Goal: Task Accomplishment & Management: Manage account settings

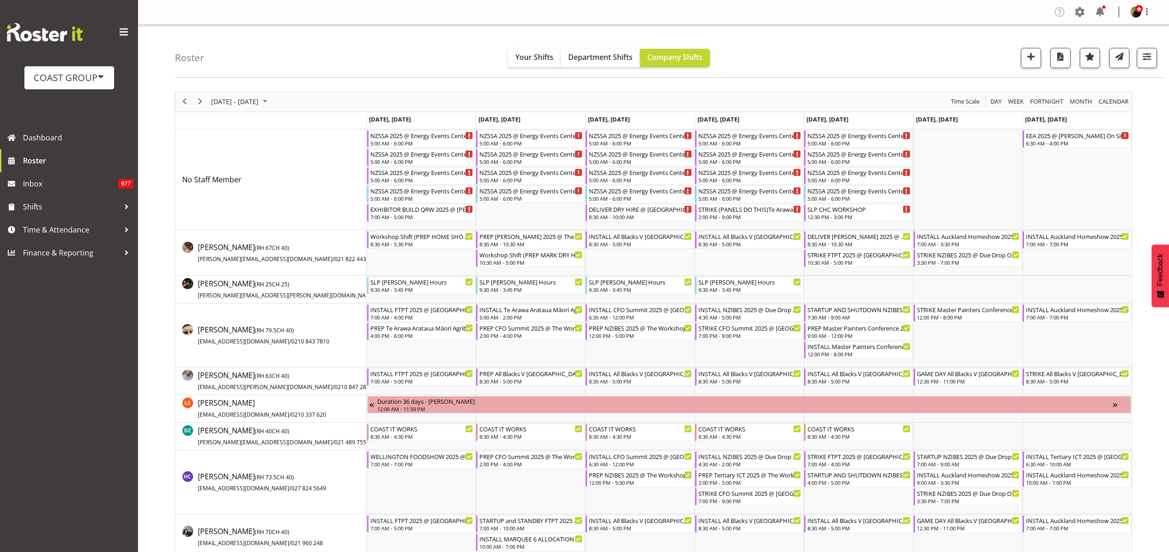
scroll to position [805, 0]
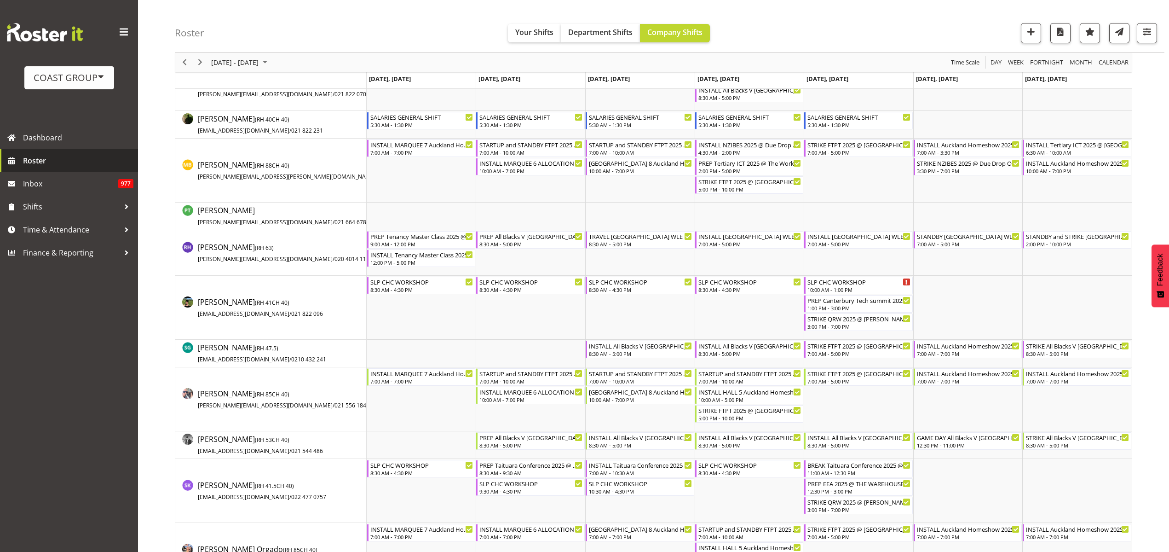
click at [51, 152] on link "Roster" at bounding box center [69, 160] width 138 height 23
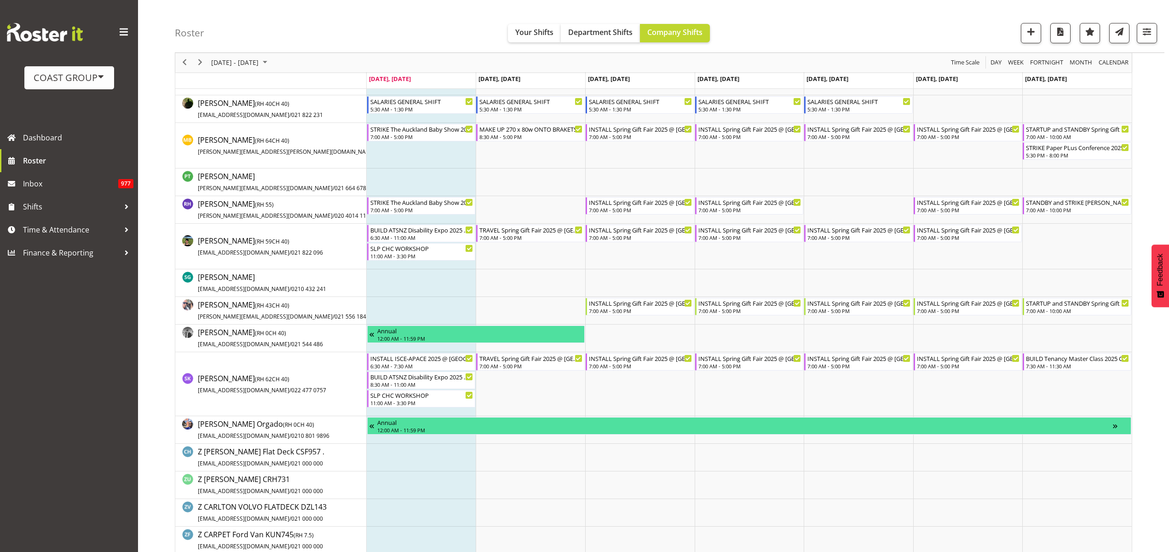
scroll to position [805, 0]
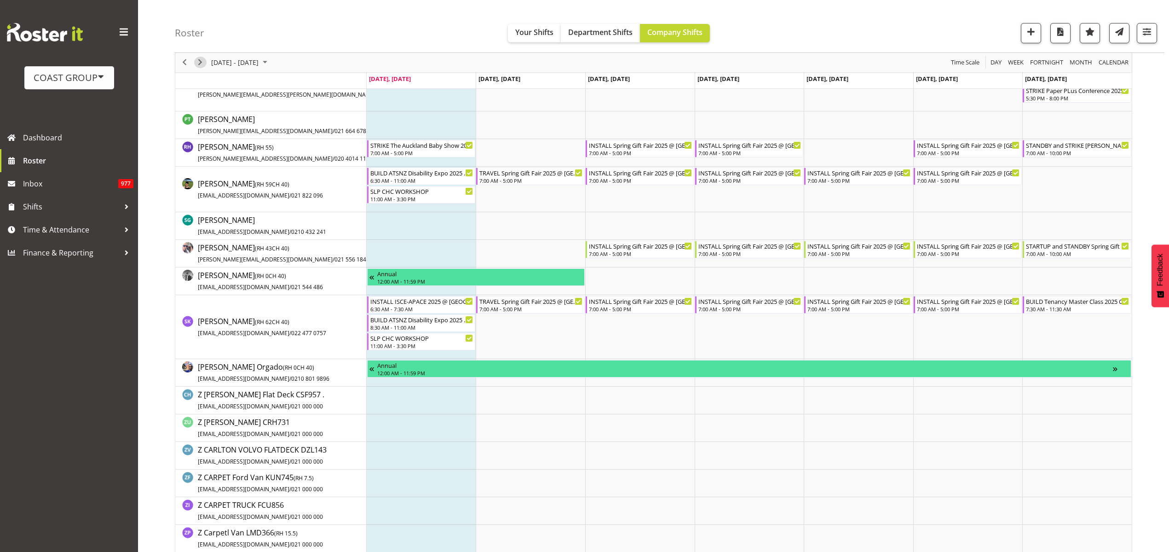
click at [200, 58] on span "Next" at bounding box center [200, 62] width 11 height 11
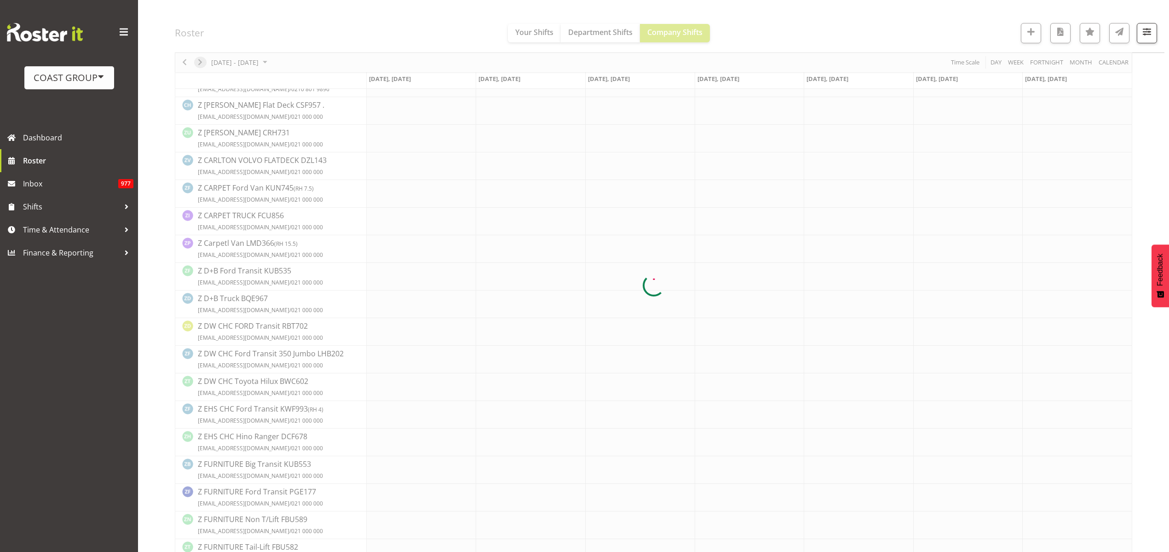
scroll to position [0, 0]
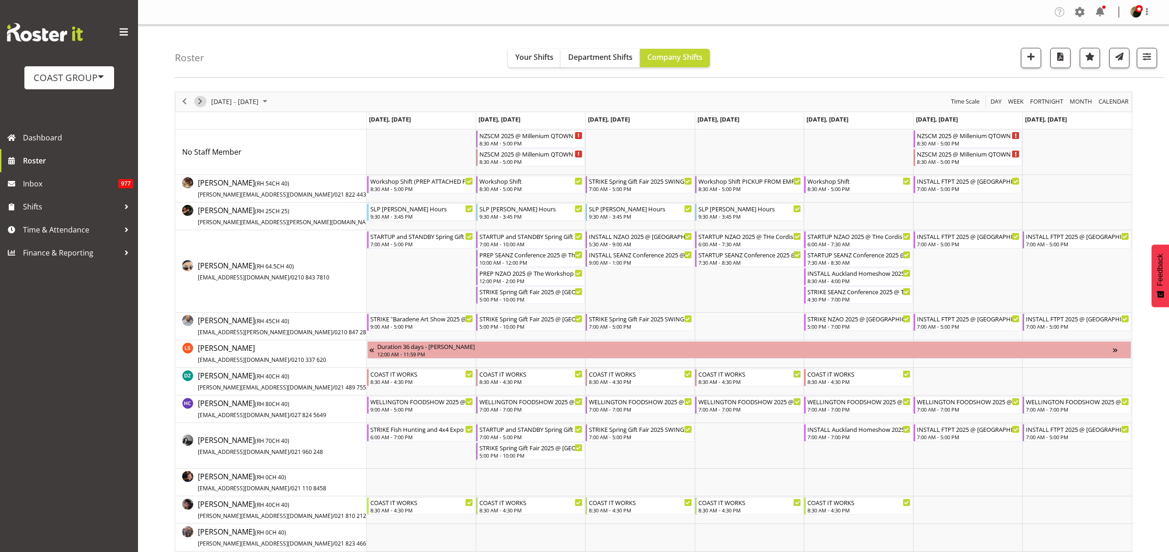
click at [202, 99] on span "Next" at bounding box center [200, 101] width 11 height 11
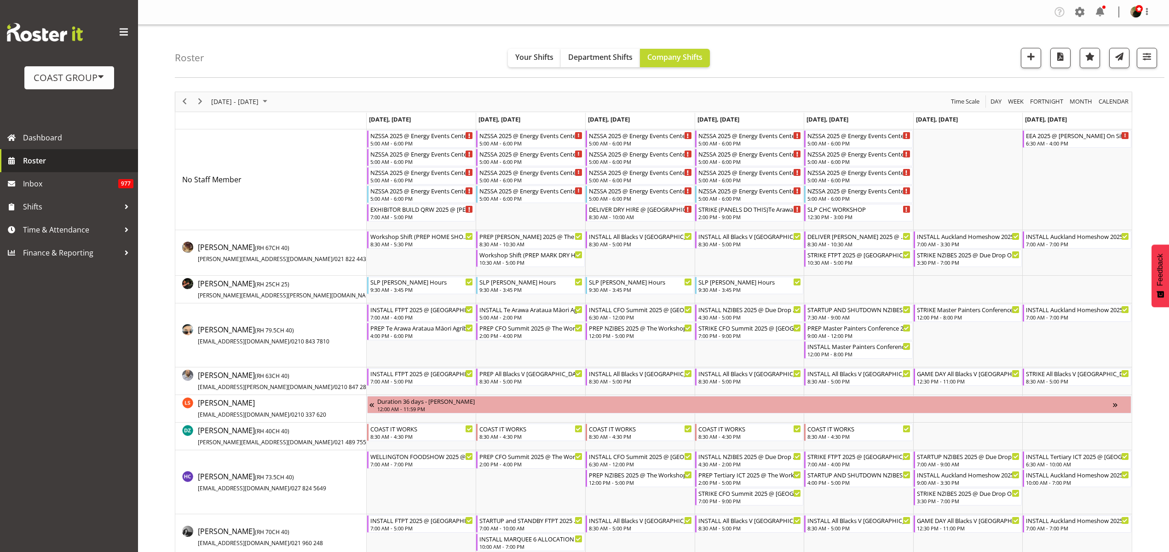
click at [47, 162] on span "Roster" at bounding box center [78, 161] width 110 height 14
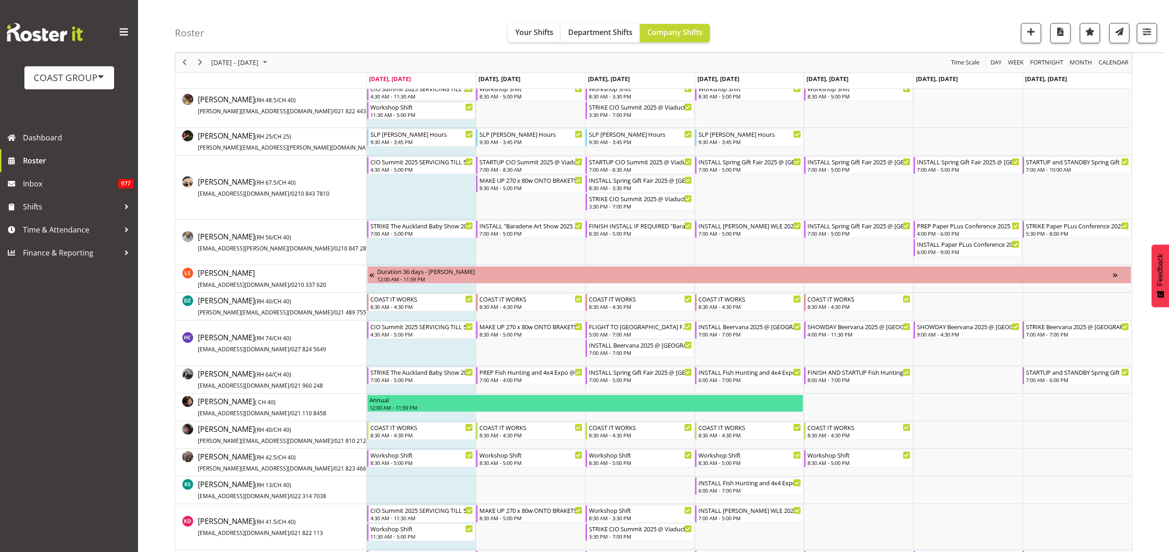
scroll to position [172, 0]
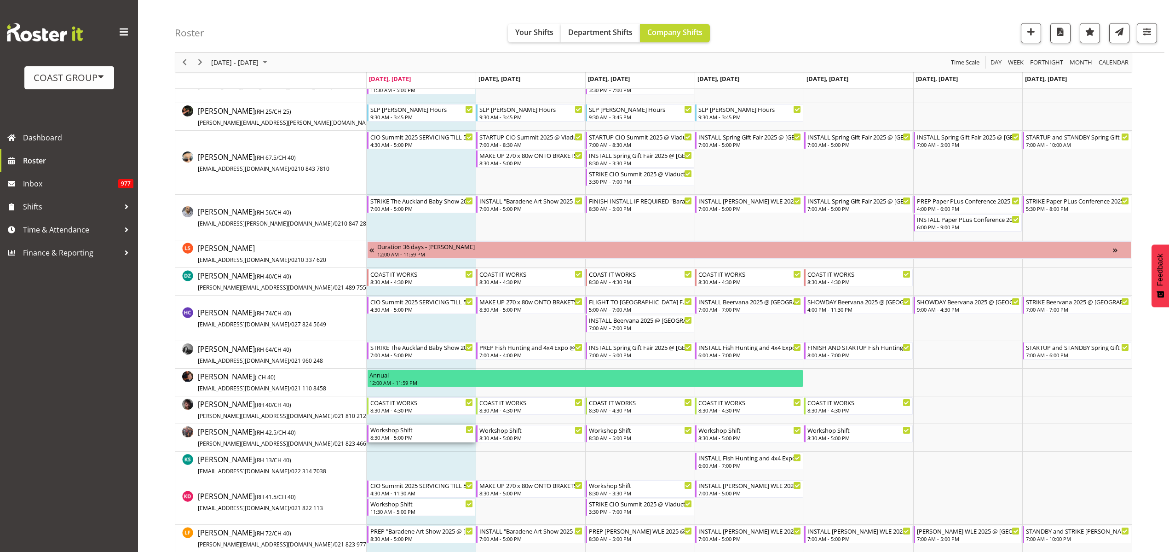
click at [403, 428] on div "Workshop Shift" at bounding box center [421, 429] width 103 height 9
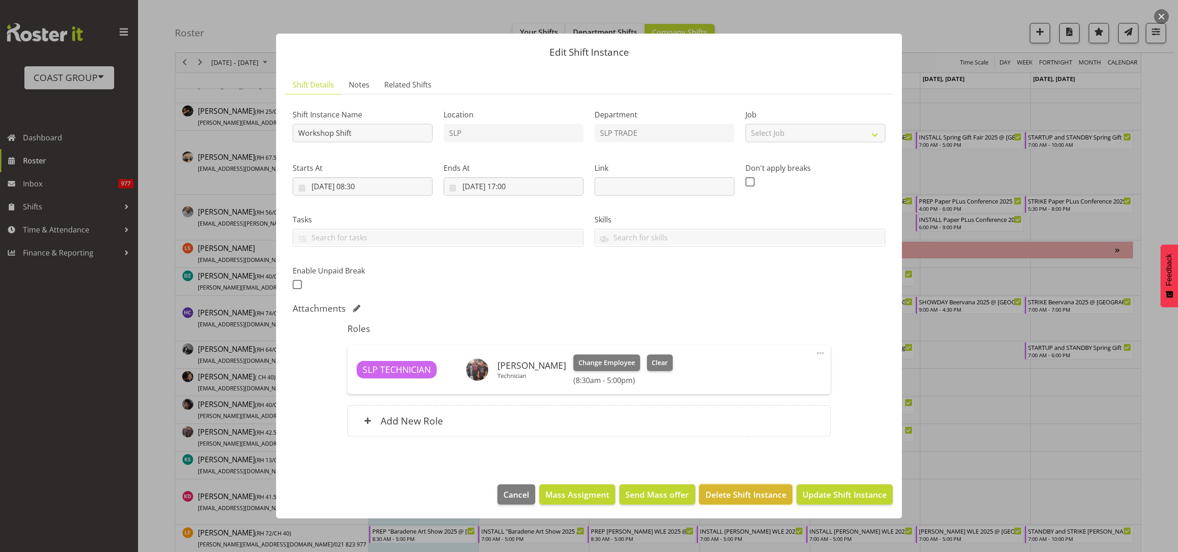
click at [730, 494] on span "Delete Shift Instance" at bounding box center [745, 494] width 81 height 12
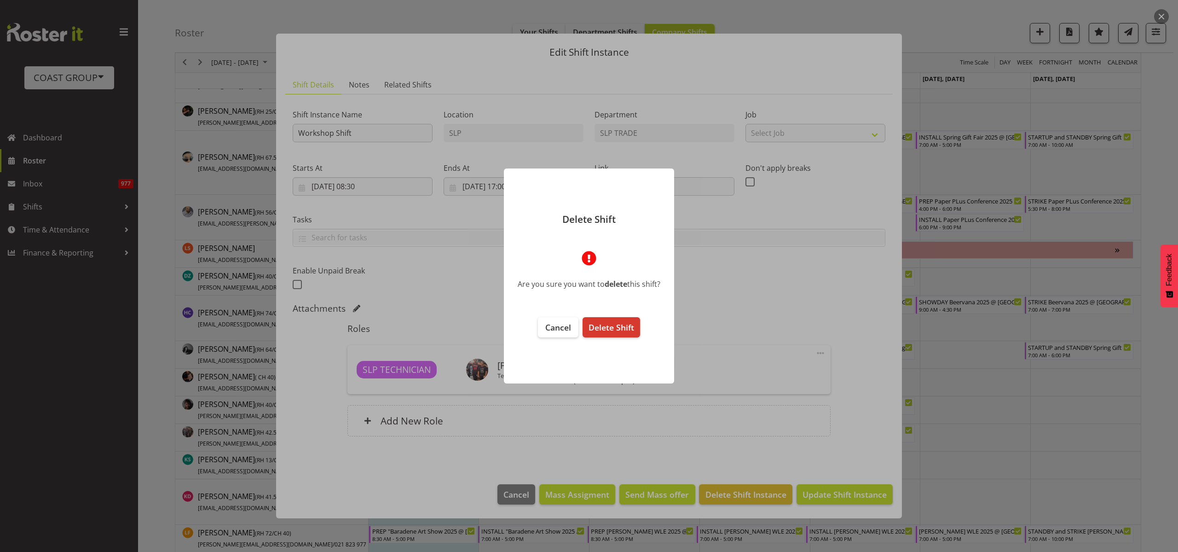
click at [601, 322] on span "Delete Shift" at bounding box center [611, 327] width 46 height 11
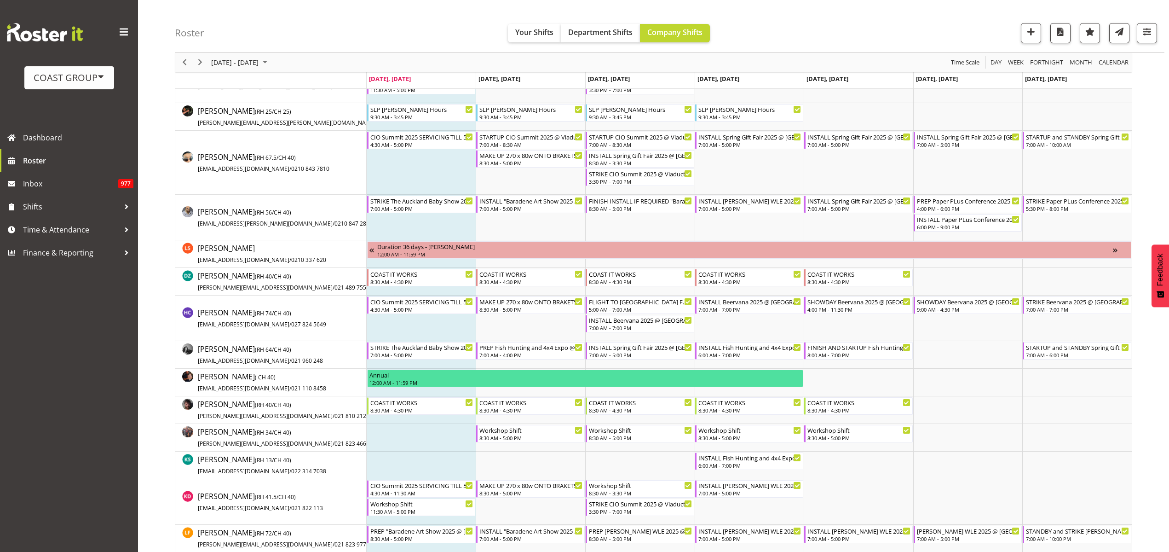
scroll to position [0, 0]
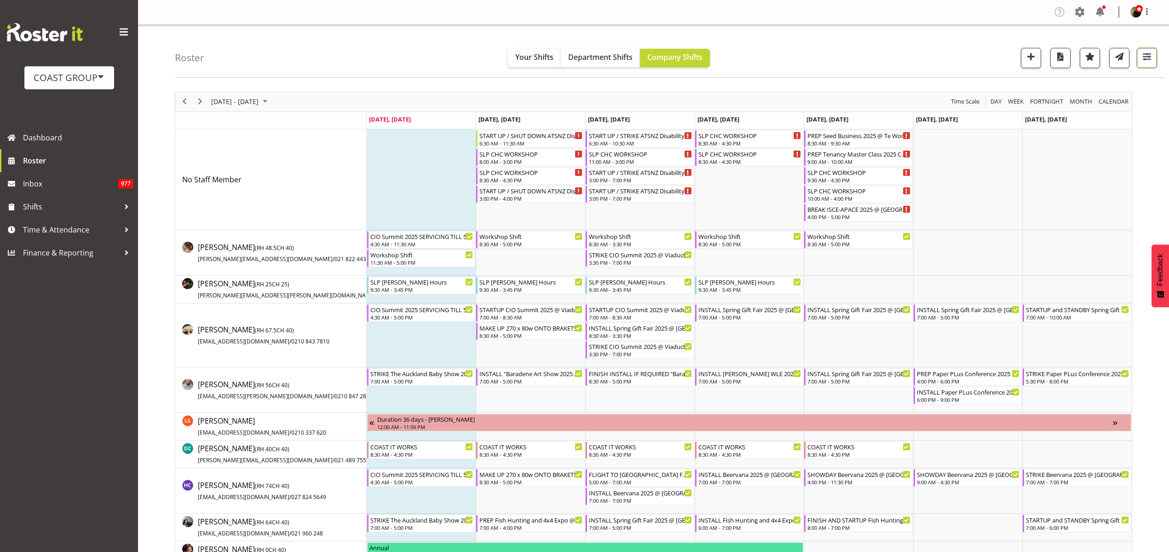
click at [1150, 56] on span "button" at bounding box center [1147, 57] width 12 height 12
click at [1069, 88] on span "2 Locations" at bounding box center [1088, 85] width 45 height 11
click at [1041, 148] on span at bounding box center [1038, 148] width 7 height 7
click at [1041, 148] on input "SLP CHC" at bounding box center [1038, 149] width 6 height 6
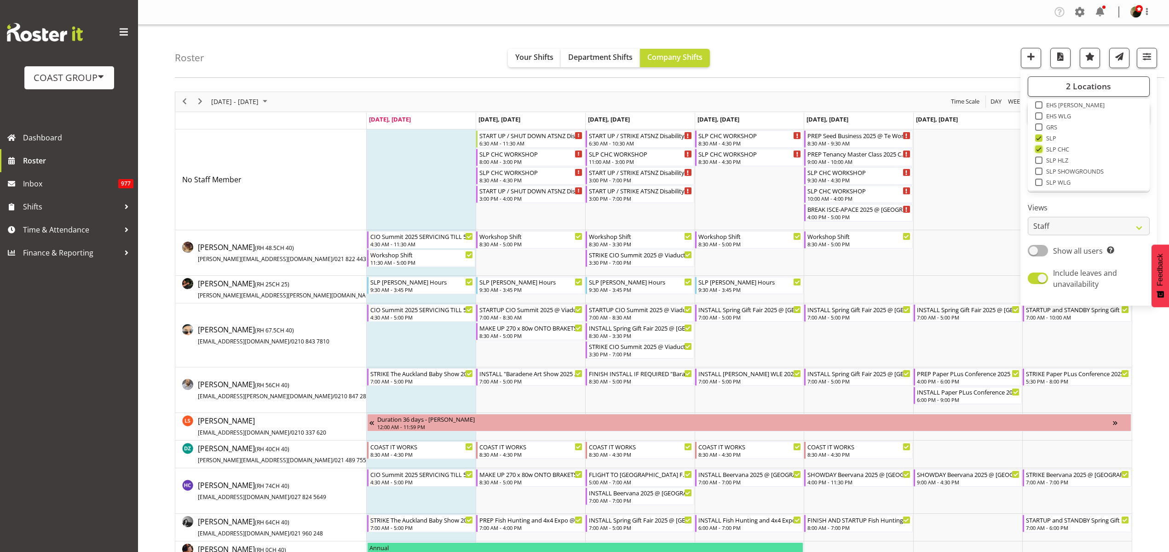
checkbox input "false"
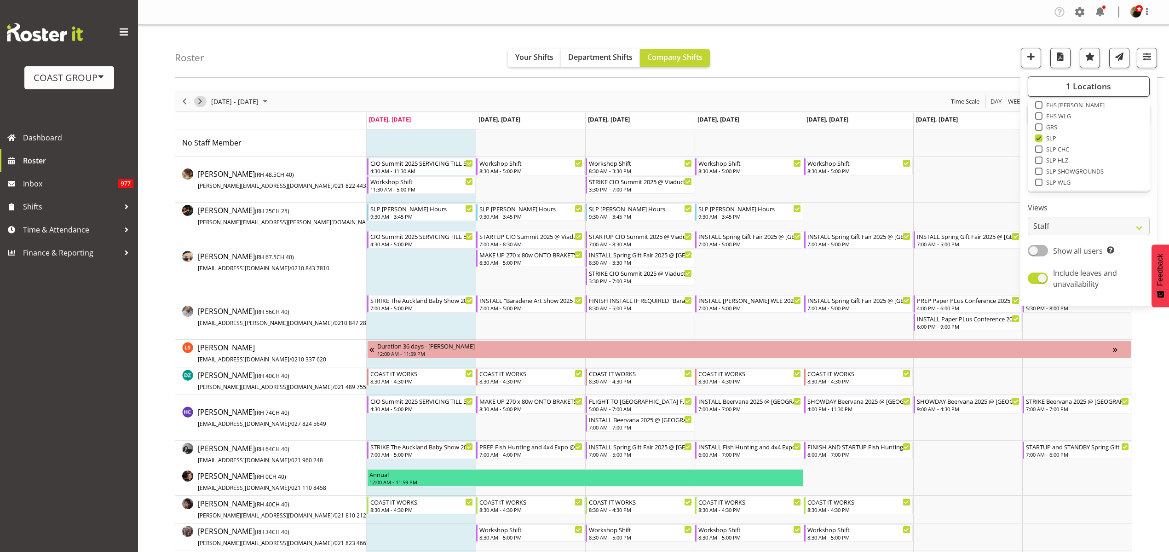
click at [200, 100] on span "Next" at bounding box center [200, 101] width 11 height 11
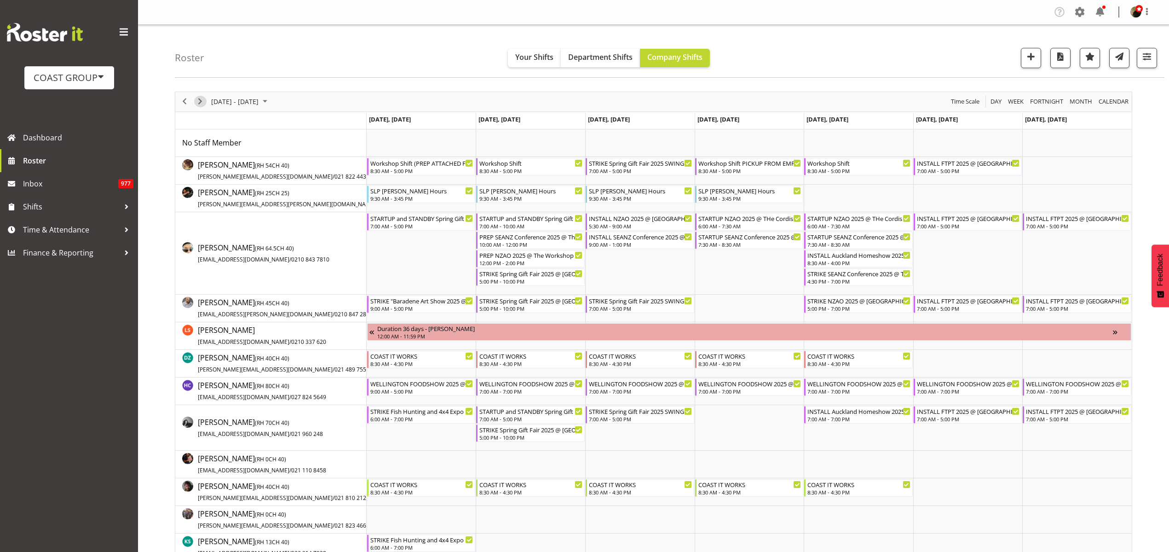
click at [199, 97] on span "Next" at bounding box center [200, 101] width 11 height 11
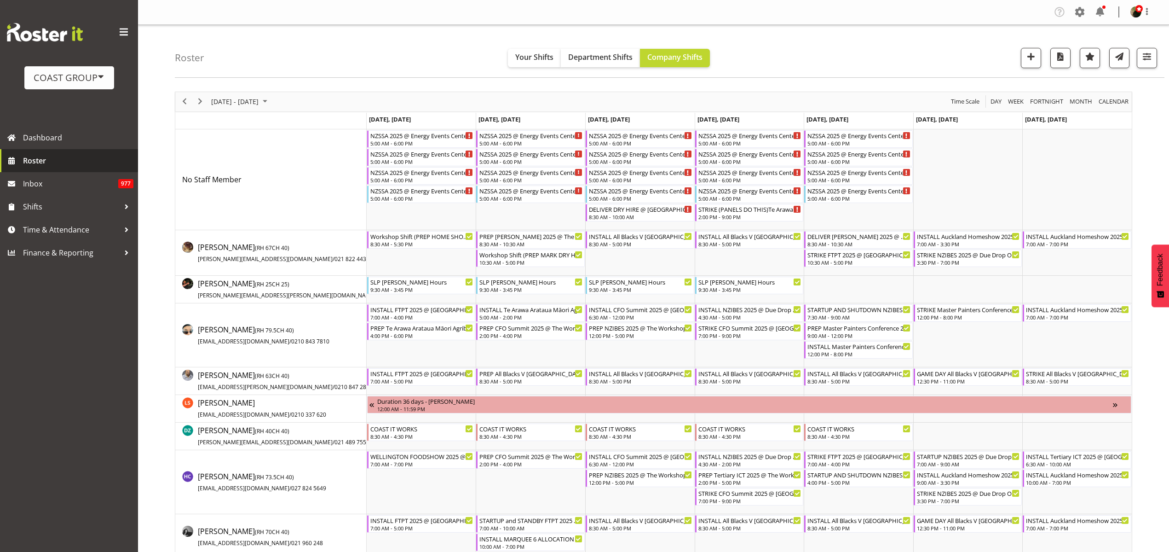
click at [43, 158] on span "Roster" at bounding box center [78, 161] width 110 height 14
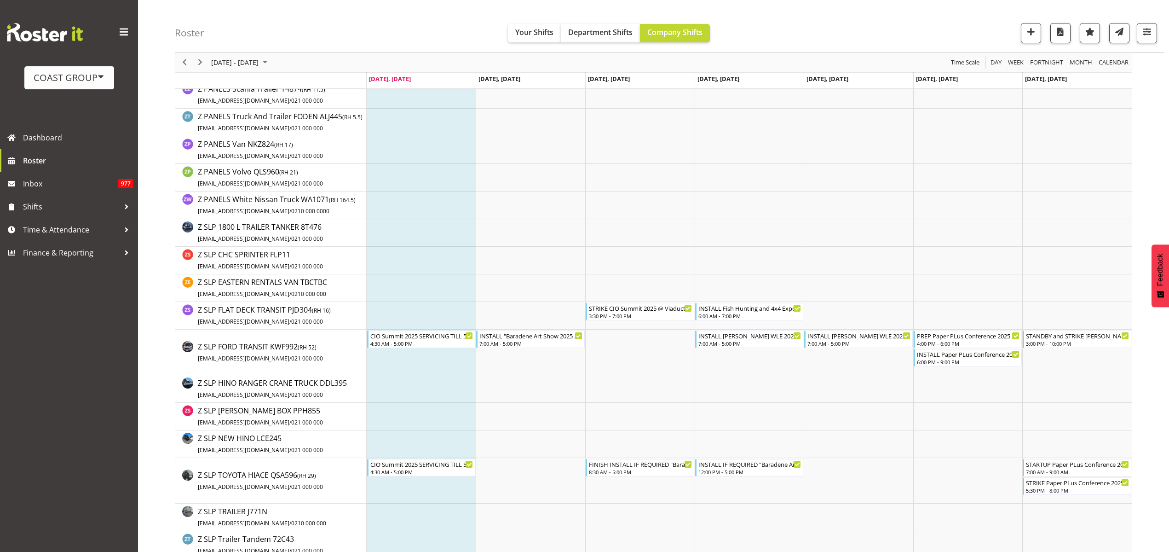
scroll to position [1870, 0]
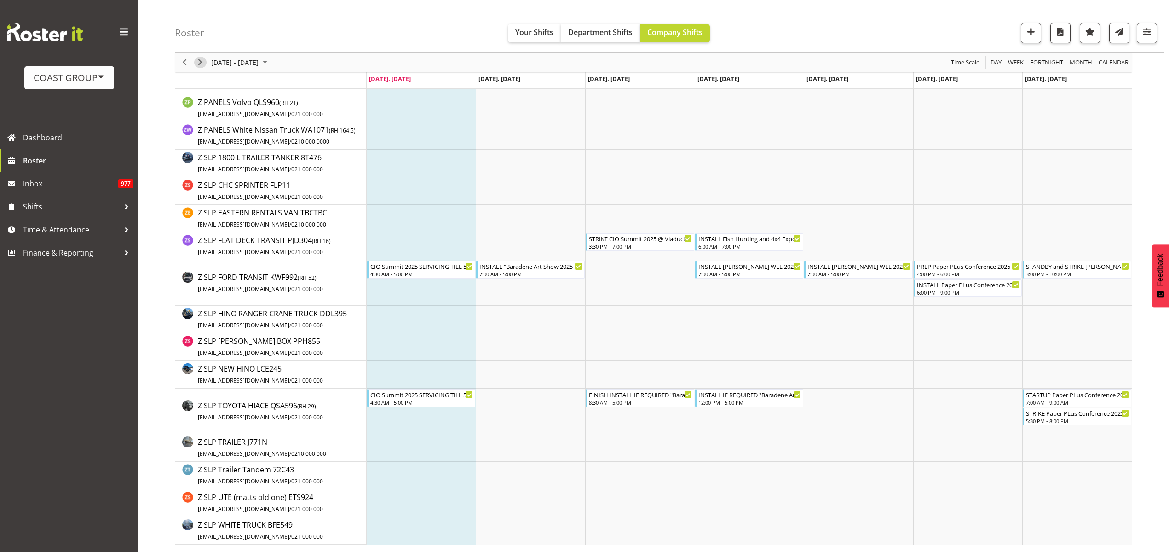
click at [201, 61] on span "Next" at bounding box center [200, 62] width 11 height 11
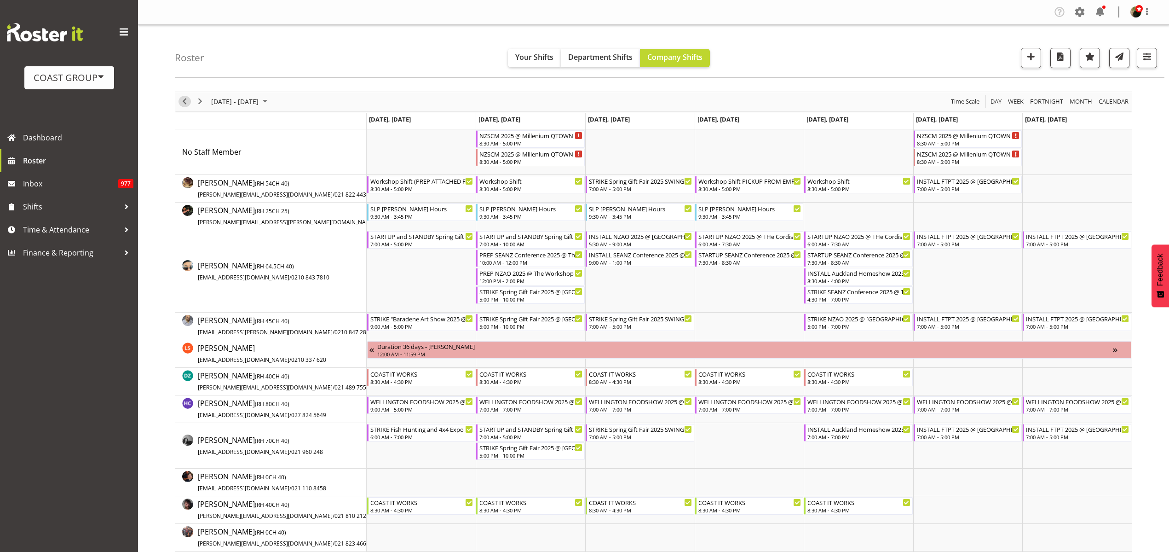
click at [187, 99] on span "Previous" at bounding box center [184, 101] width 11 height 11
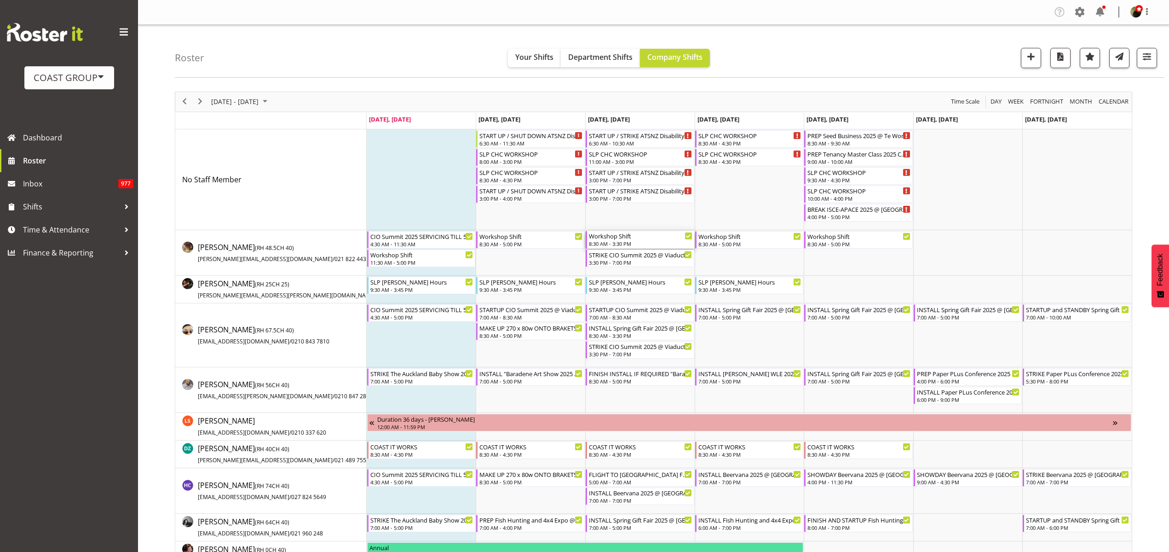
click at [622, 238] on div "Workshop Shift" at bounding box center [640, 235] width 103 height 9
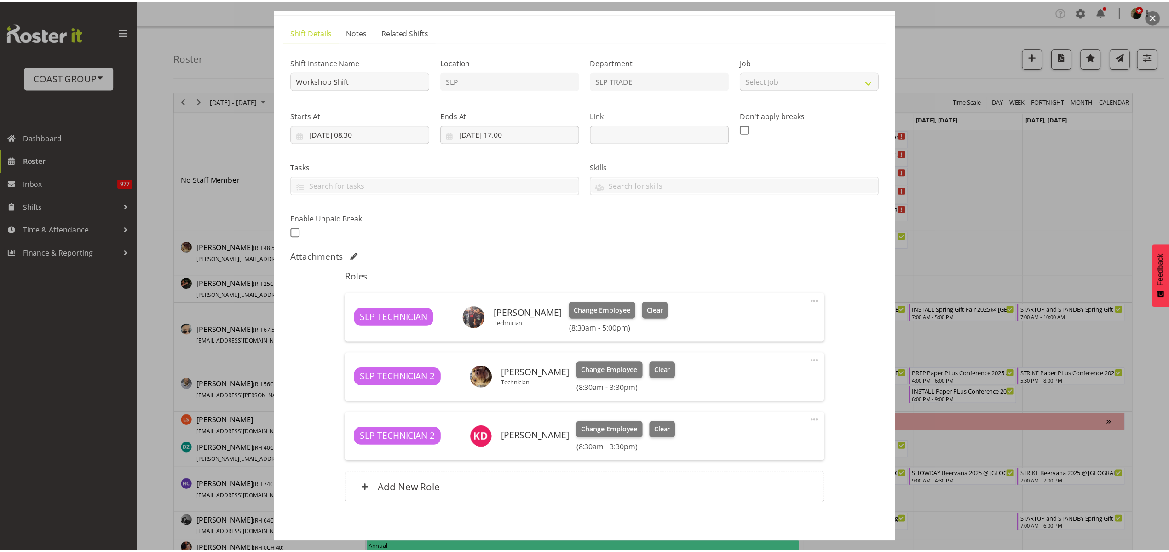
scroll to position [94, 0]
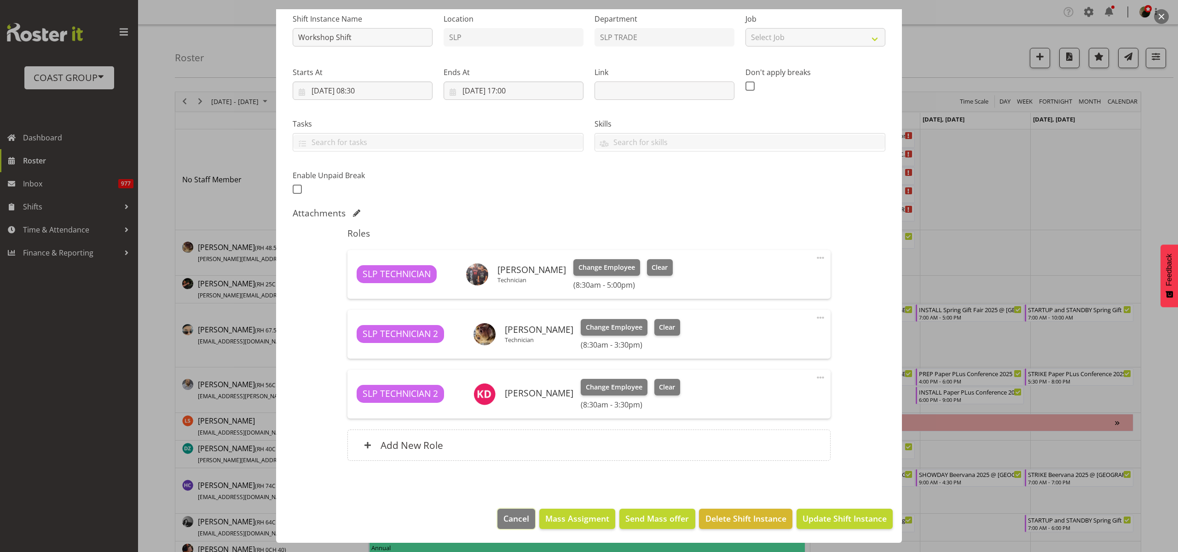
click at [503, 523] on span "Cancel" at bounding box center [516, 518] width 26 height 12
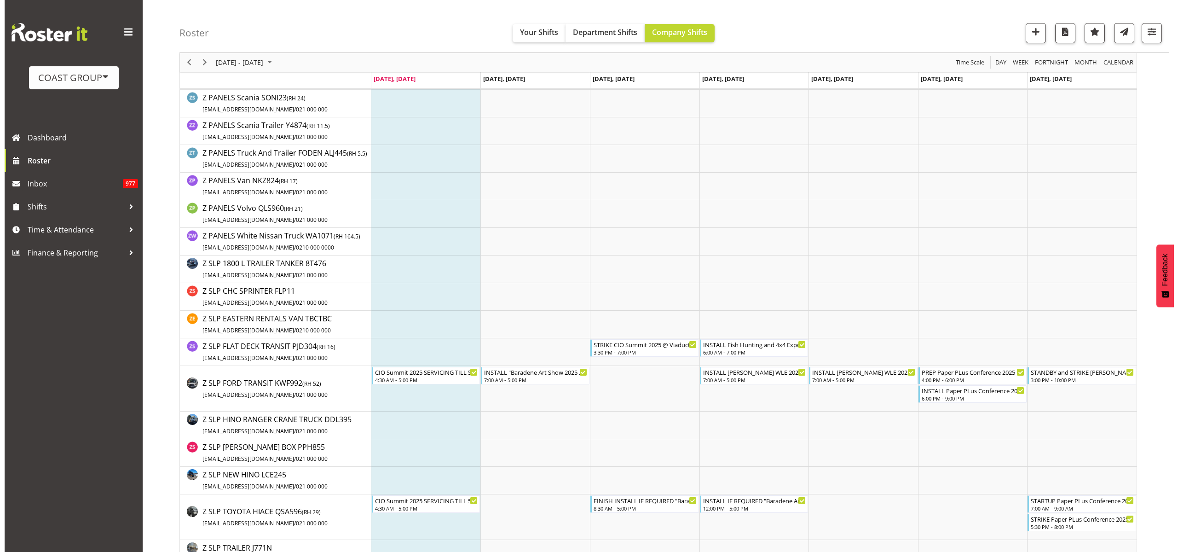
scroll to position [1870, 0]
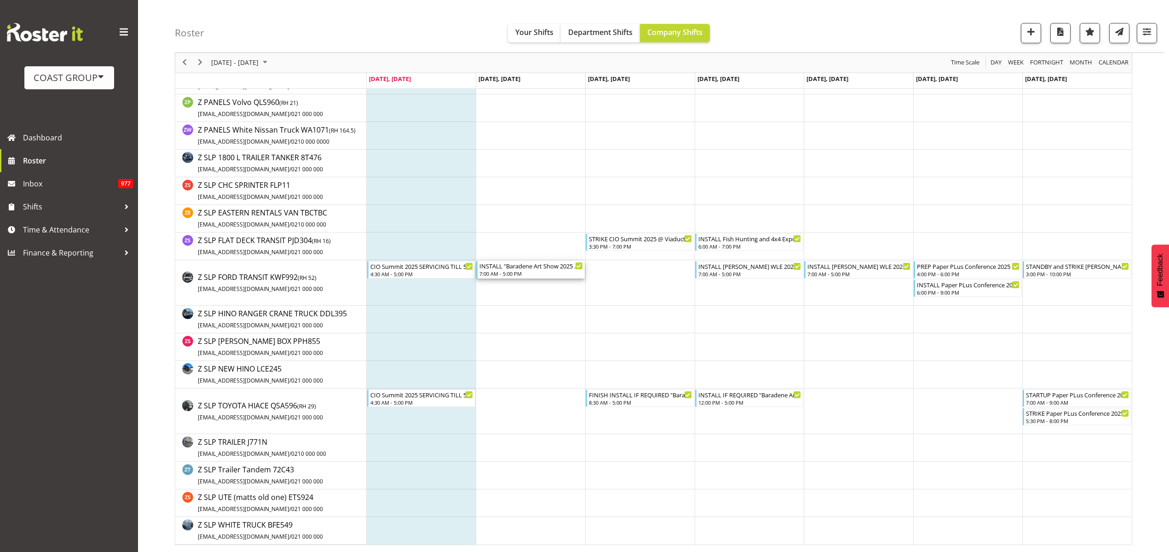
click at [533, 269] on div "INSTALL "Baradene Art Show 2025 @ [GEOGRAPHIC_DATA] on site @ TBC" at bounding box center [530, 265] width 103 height 9
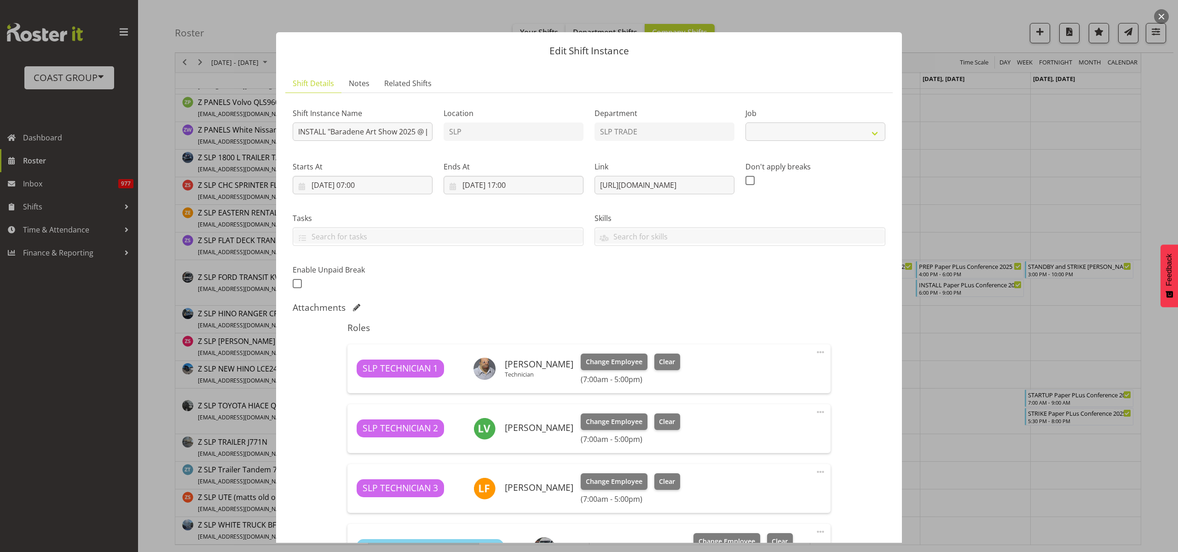
select select "9874"
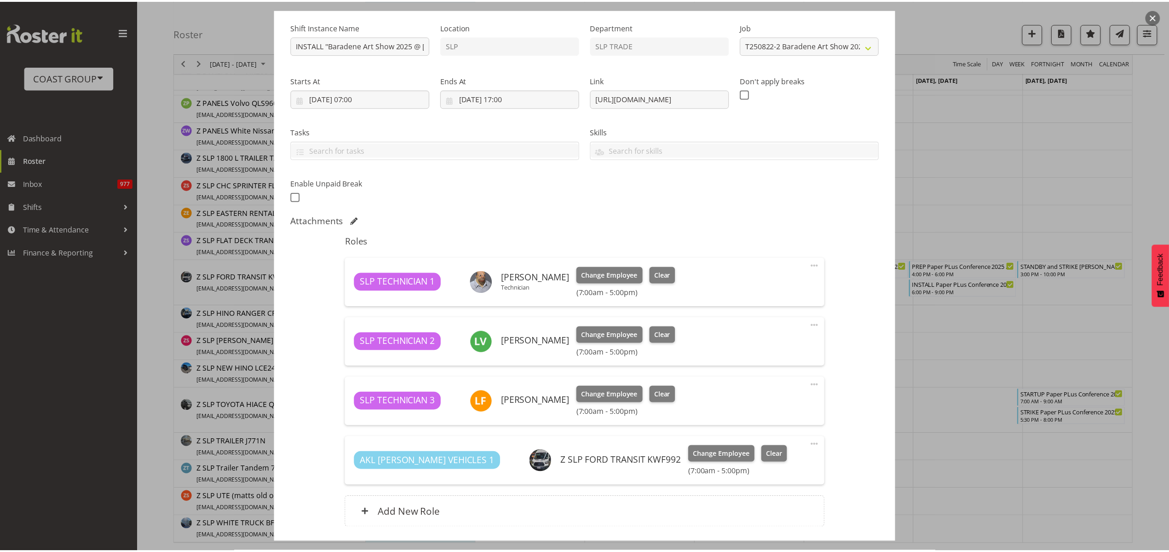
scroll to position [154, 0]
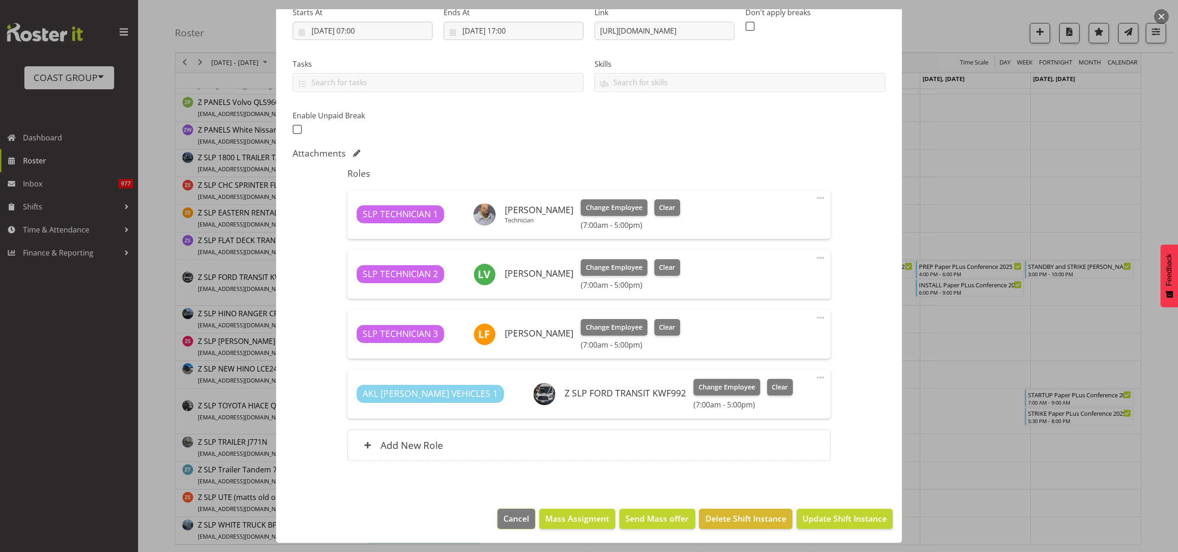
click at [517, 519] on span "Cancel" at bounding box center [516, 518] width 26 height 12
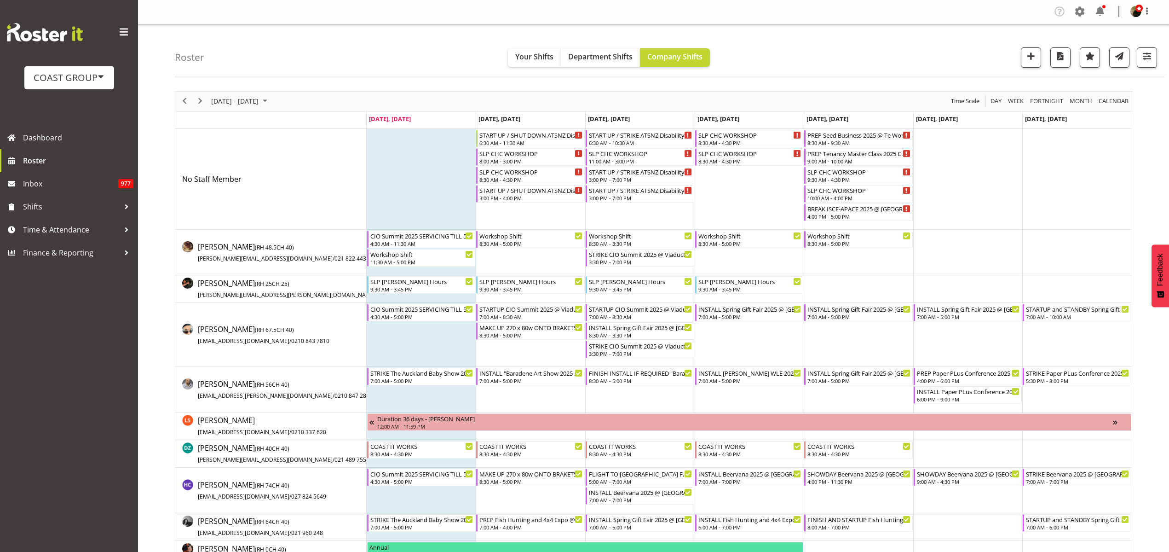
scroll to position [0, 0]
click at [1143, 54] on span "button" at bounding box center [1147, 57] width 12 height 12
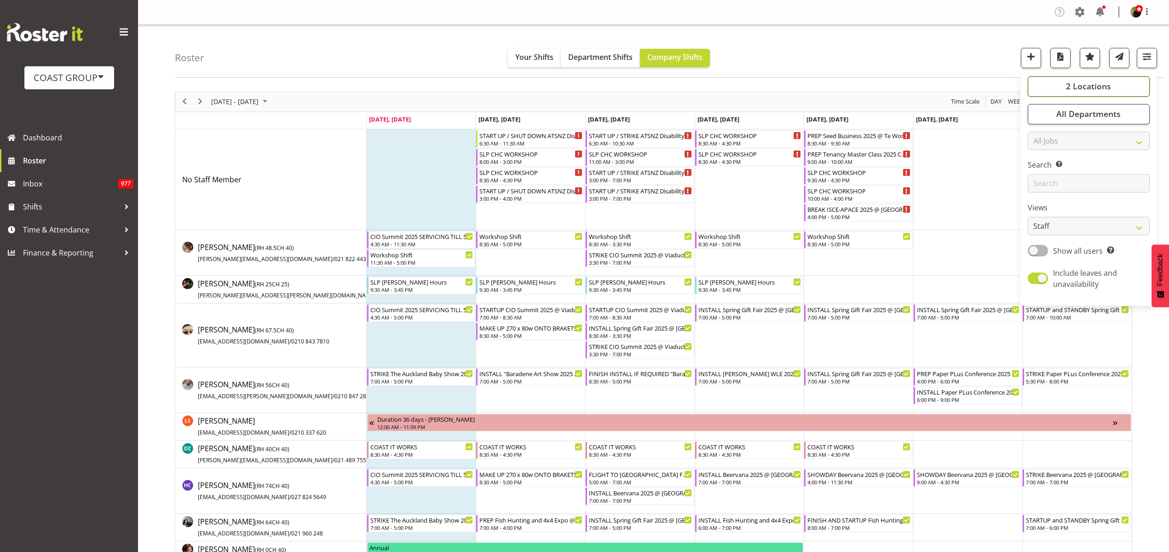
click at [1062, 86] on button "2 Locations" at bounding box center [1089, 86] width 122 height 20
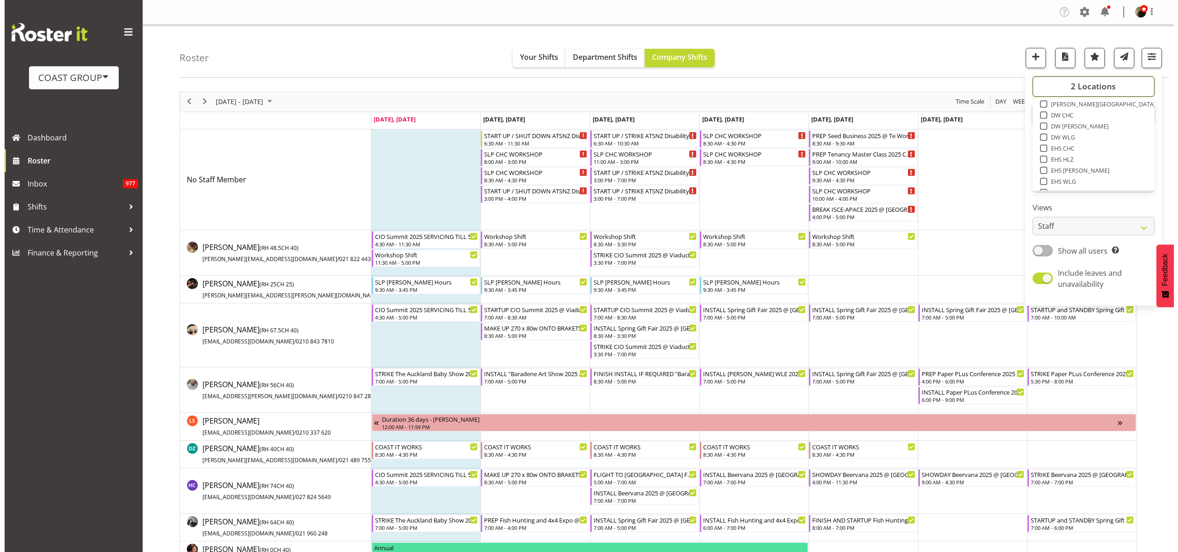
scroll to position [115, 0]
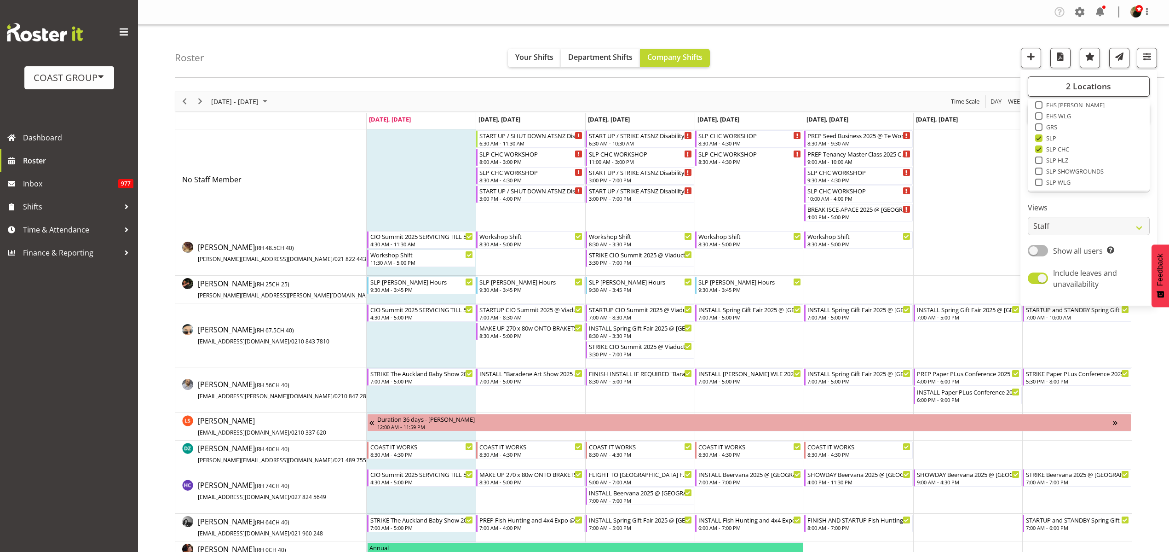
click at [1039, 152] on div "SLP CHC" at bounding box center [1089, 149] width 108 height 11
click at [1037, 147] on span at bounding box center [1038, 148] width 7 height 7
click at [1037, 147] on input "SLP CHC" at bounding box center [1038, 149] width 6 height 6
checkbox input "false"
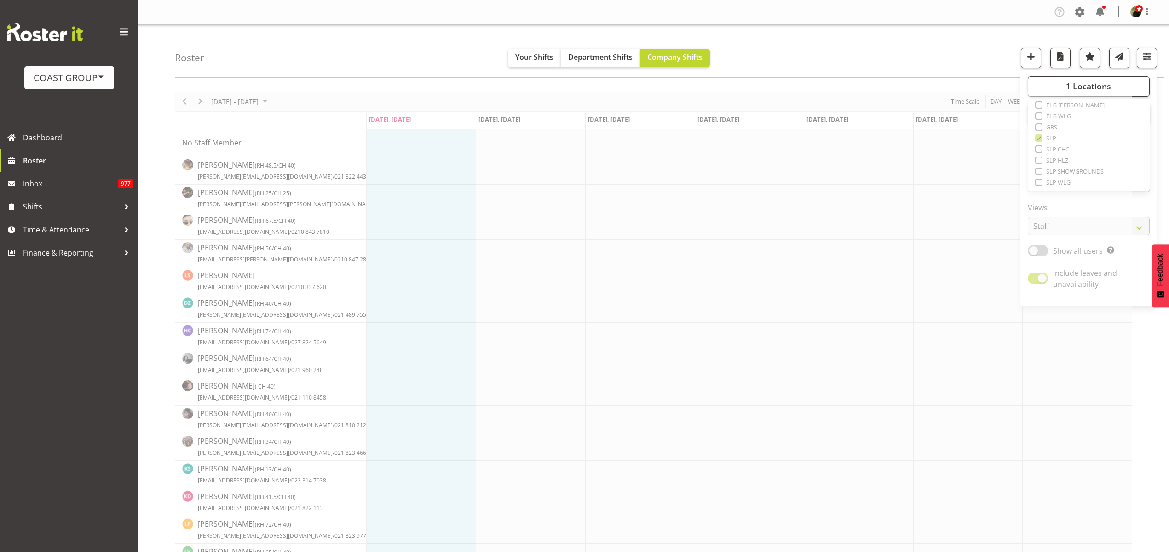
click at [895, 40] on div "Roster Your Shifts Department Shifts Company Shifts 1 Locations Clear CARLTON E…" at bounding box center [669, 51] width 989 height 53
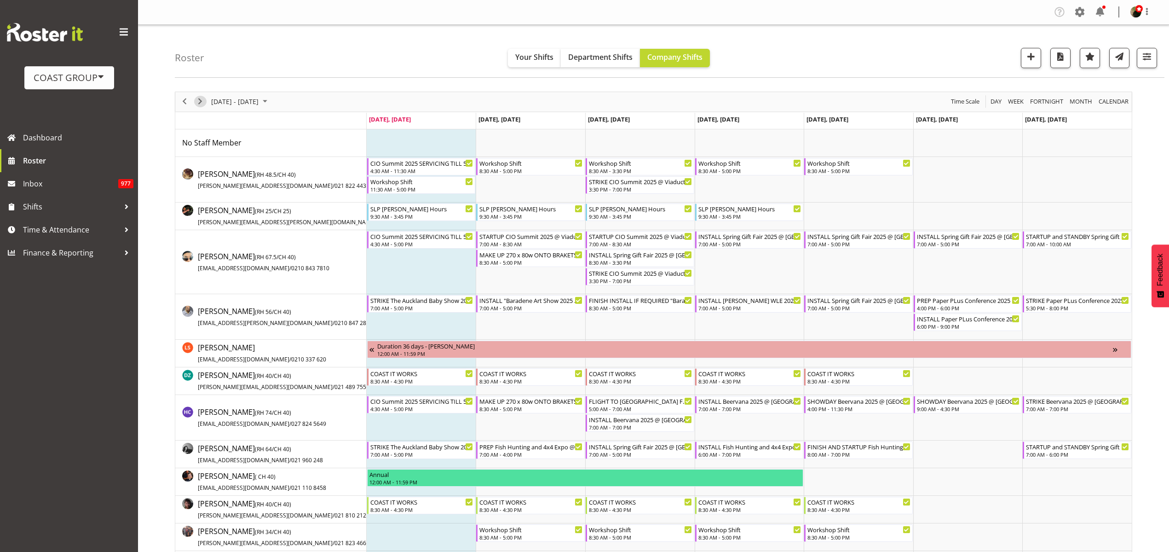
click at [200, 99] on span "Next" at bounding box center [200, 101] width 11 height 11
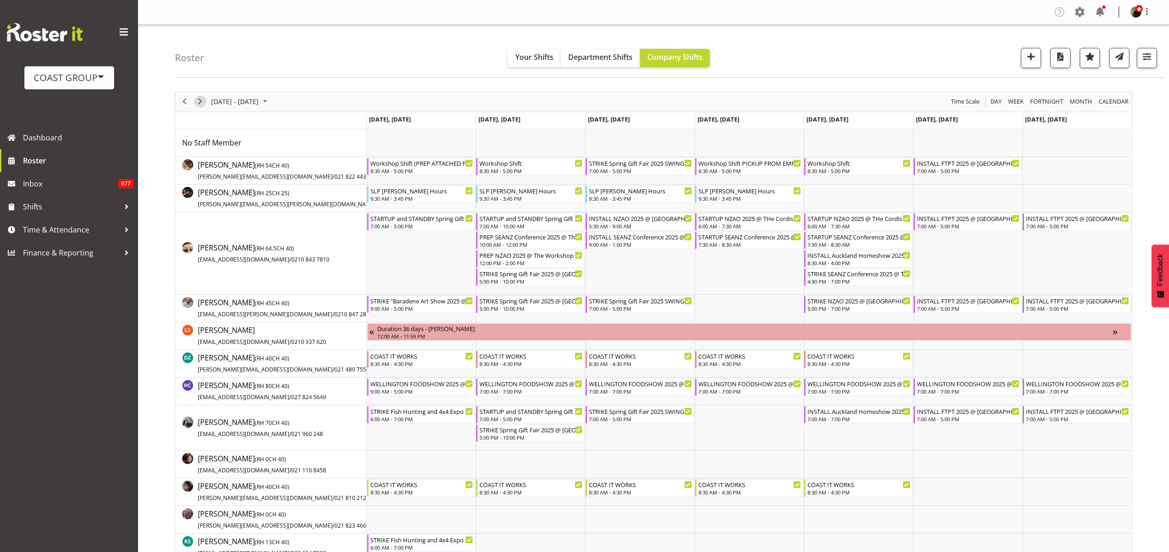
click at [200, 98] on span "Next" at bounding box center [200, 101] width 11 height 11
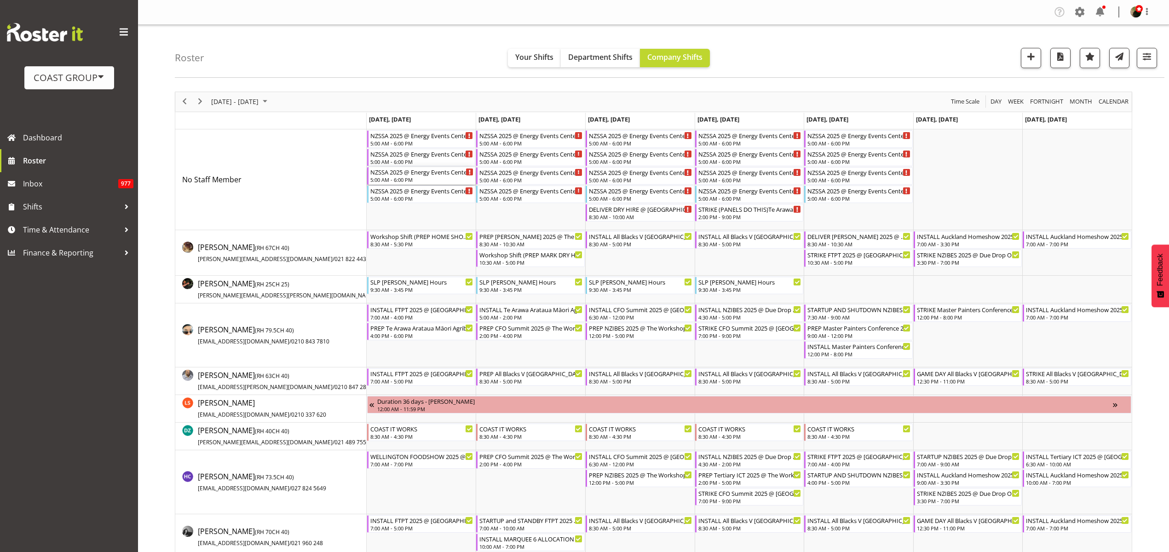
click at [405, 174] on div "NZSSA 2025 @ Energy Events Center On SITE @ 0700" at bounding box center [421, 171] width 103 height 9
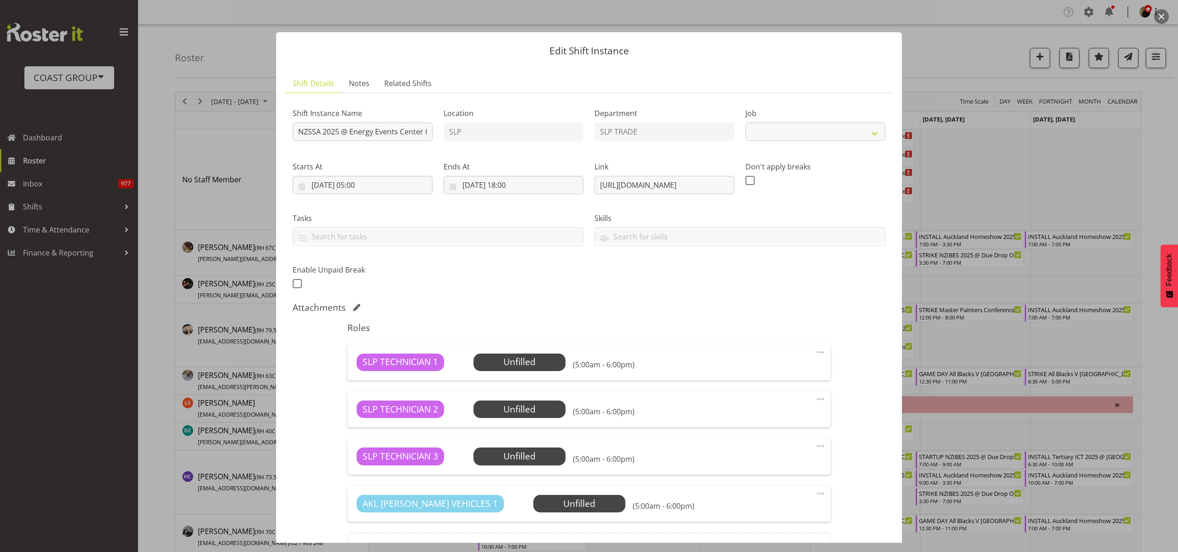
select select "10495"
drag, startPoint x: 593, startPoint y: 185, endPoint x: 954, endPoint y: 185, distance: 360.6
click at [954, 185] on div "Edit Shift Instance Shift Details Notes Related Shifts Shift Instance Name NZSS…" at bounding box center [589, 276] width 1178 height 552
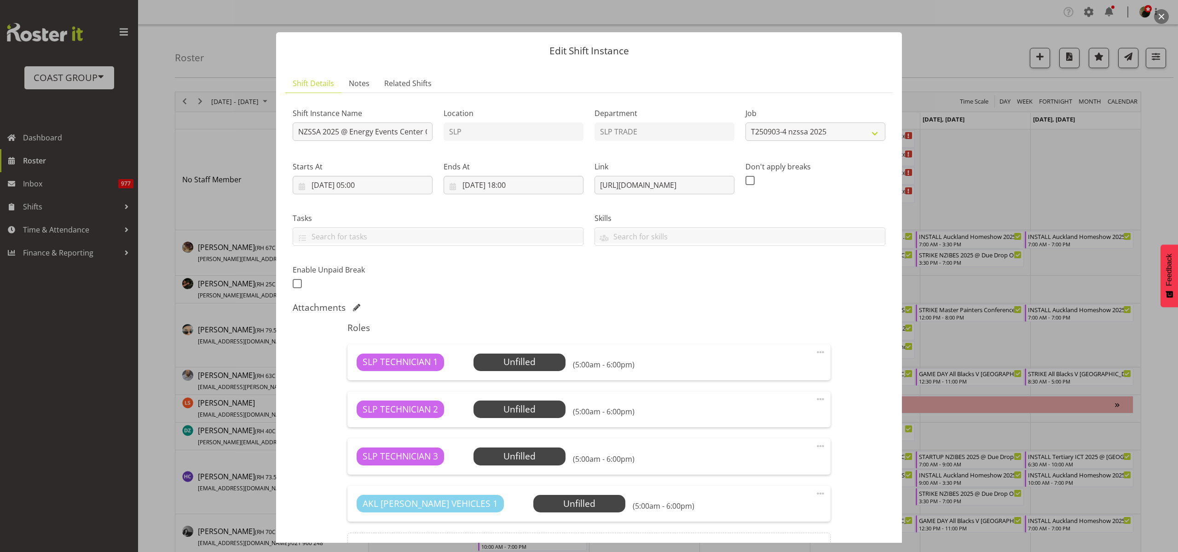
click at [1167, 13] on button "button" at bounding box center [1161, 16] width 15 height 15
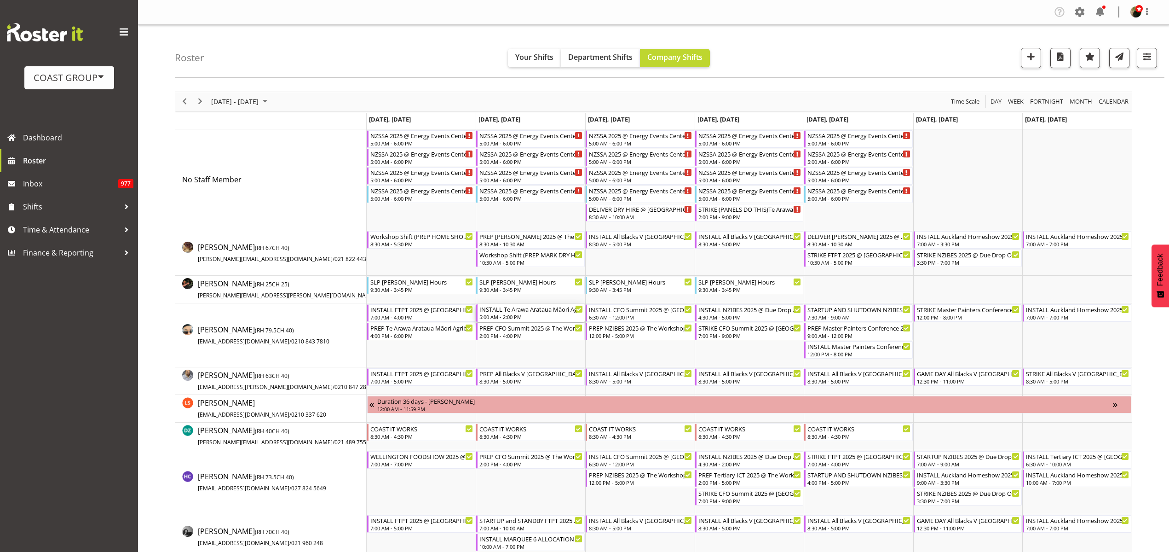
click at [536, 309] on div "INSTALL Te Arawa Arataua Māori Agribusiness Summit @ [PERSON_NAME] Cnetre Rotor…" at bounding box center [530, 308] width 103 height 9
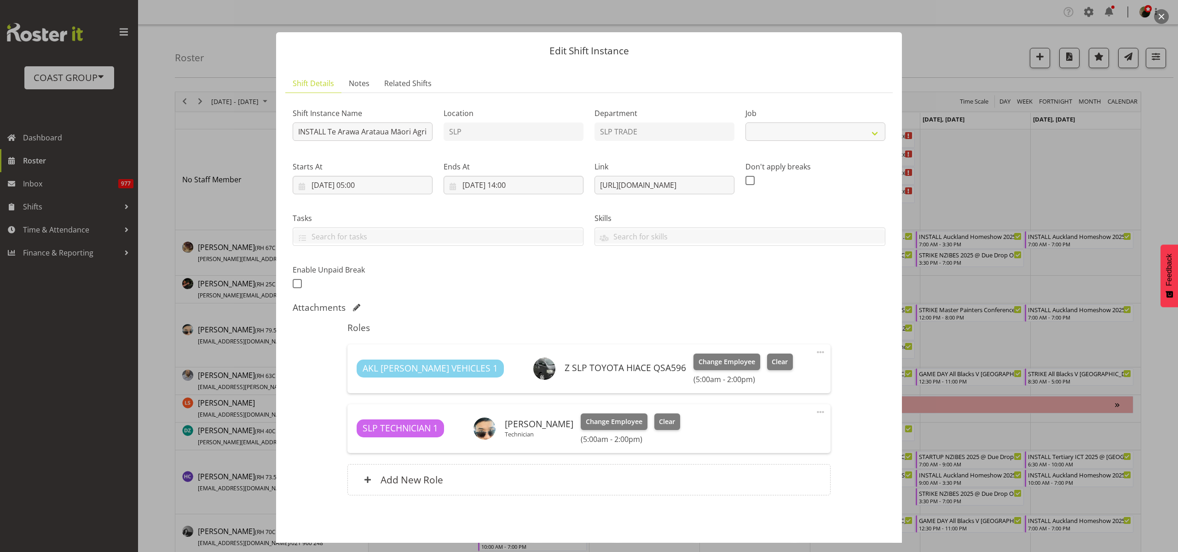
select select "10391"
drag, startPoint x: 594, startPoint y: 185, endPoint x: 943, endPoint y: 182, distance: 348.7
click at [943, 182] on div "Edit Shift Instance Shift Details Notes Related Shifts Shift Instance Name INST…" at bounding box center [589, 276] width 1178 height 552
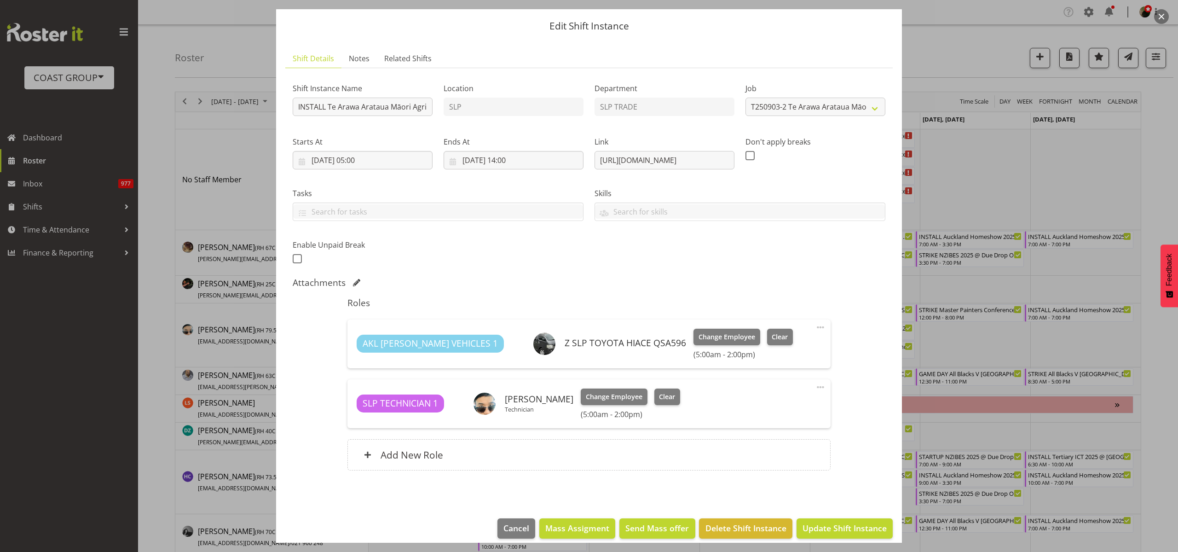
scroll to position [34, 0]
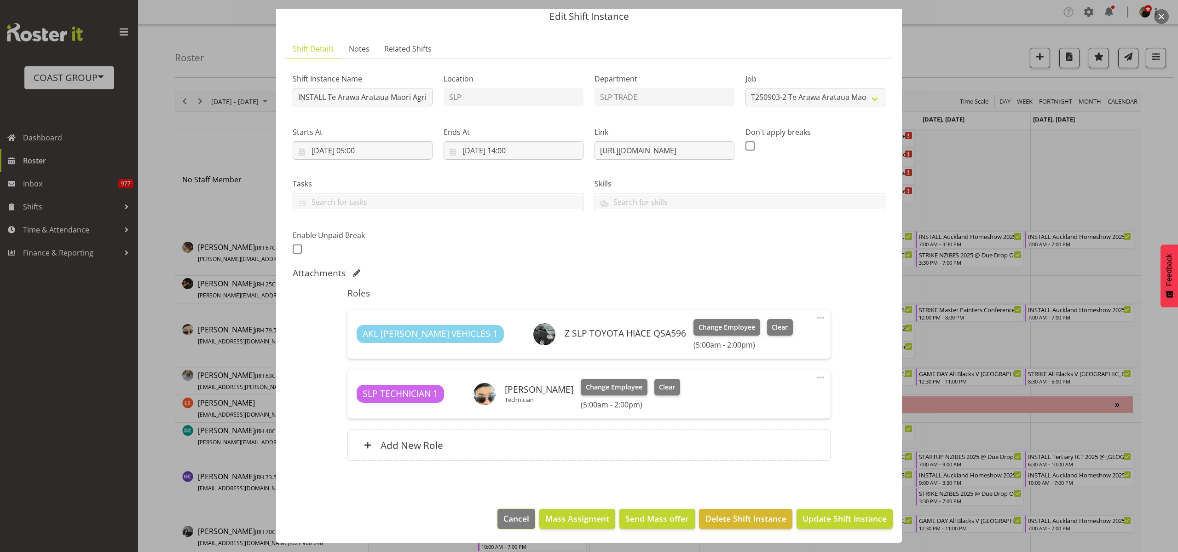
click at [508, 520] on span "Cancel" at bounding box center [516, 518] width 26 height 12
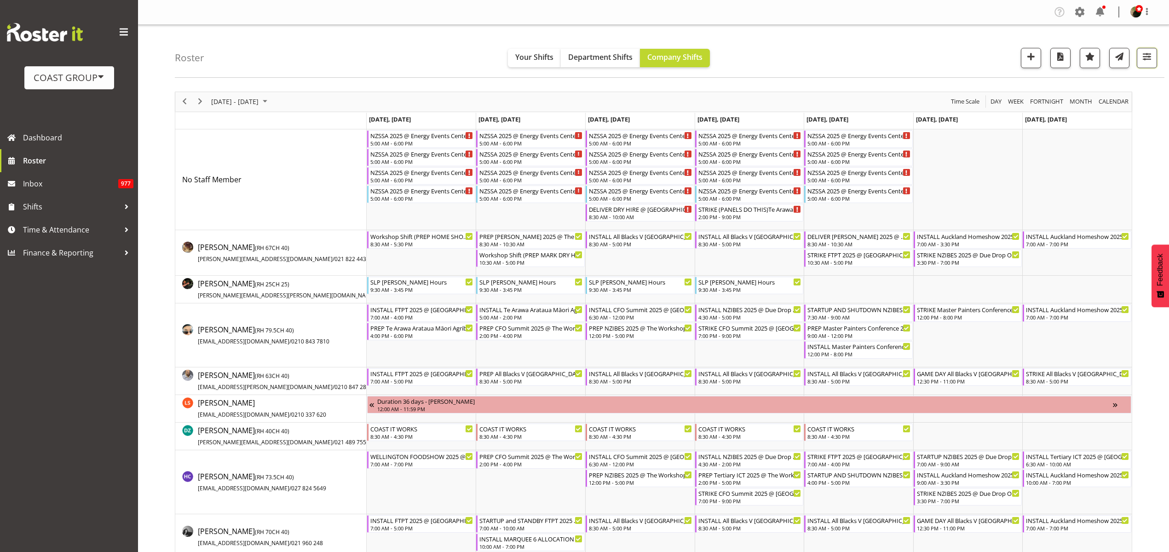
click at [1150, 57] on span "button" at bounding box center [1147, 57] width 12 height 12
click at [1095, 85] on span "1 Locations" at bounding box center [1088, 85] width 45 height 11
click at [1041, 104] on span at bounding box center [1038, 104] width 7 height 7
click at [1041, 104] on input "EHS [PERSON_NAME]" at bounding box center [1038, 105] width 6 height 6
checkbox input "true"
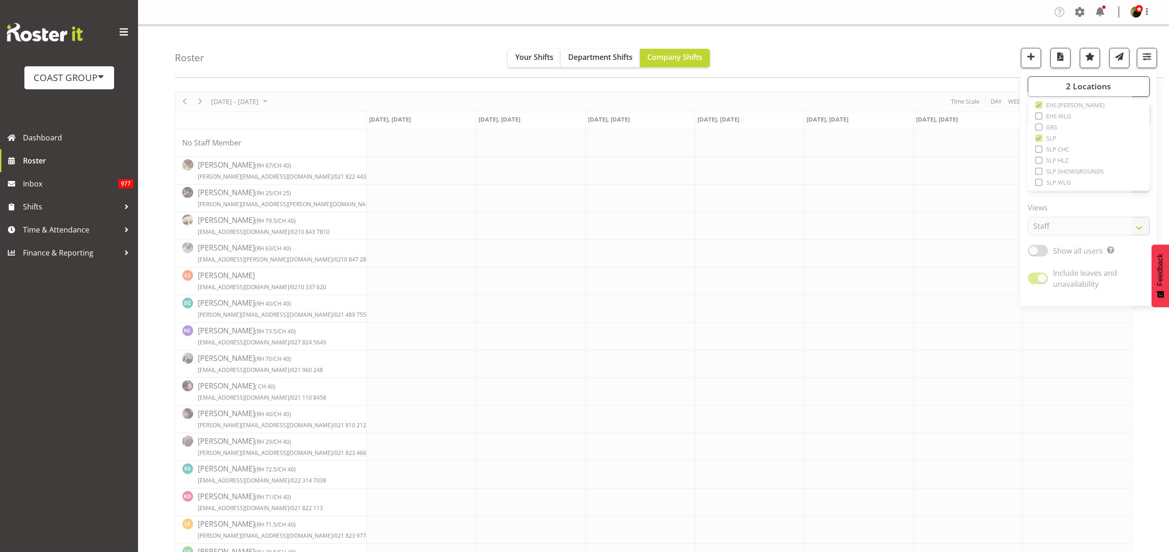
click at [862, 39] on div "Roster Your Shifts Department Shifts Company Shifts 2 Locations Clear CARLTON E…" at bounding box center [669, 51] width 989 height 53
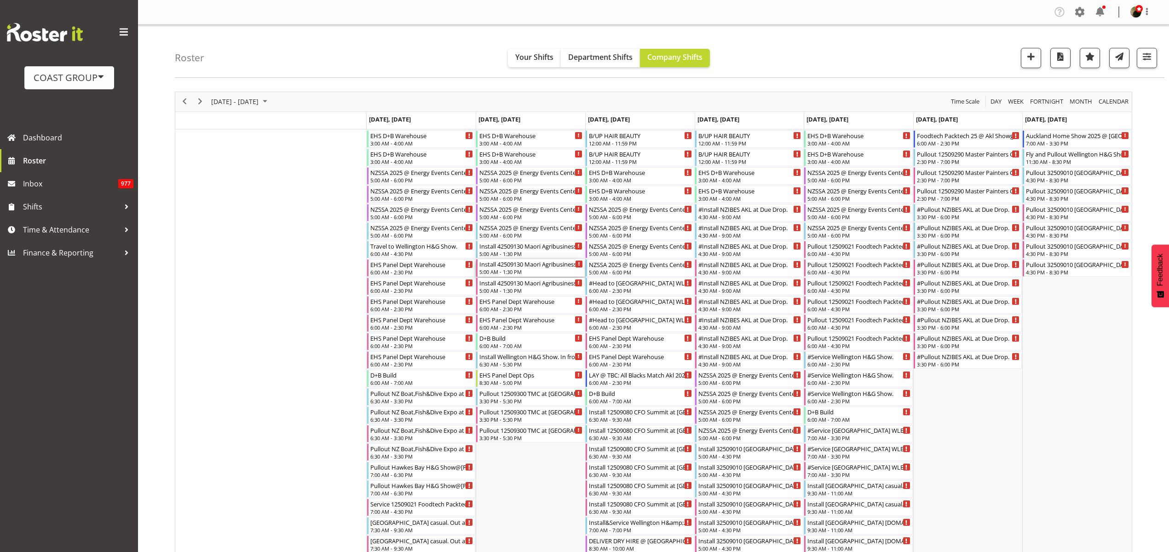
click at [504, 270] on div "5:00 AM - 1:30 PM" at bounding box center [530, 271] width 103 height 7
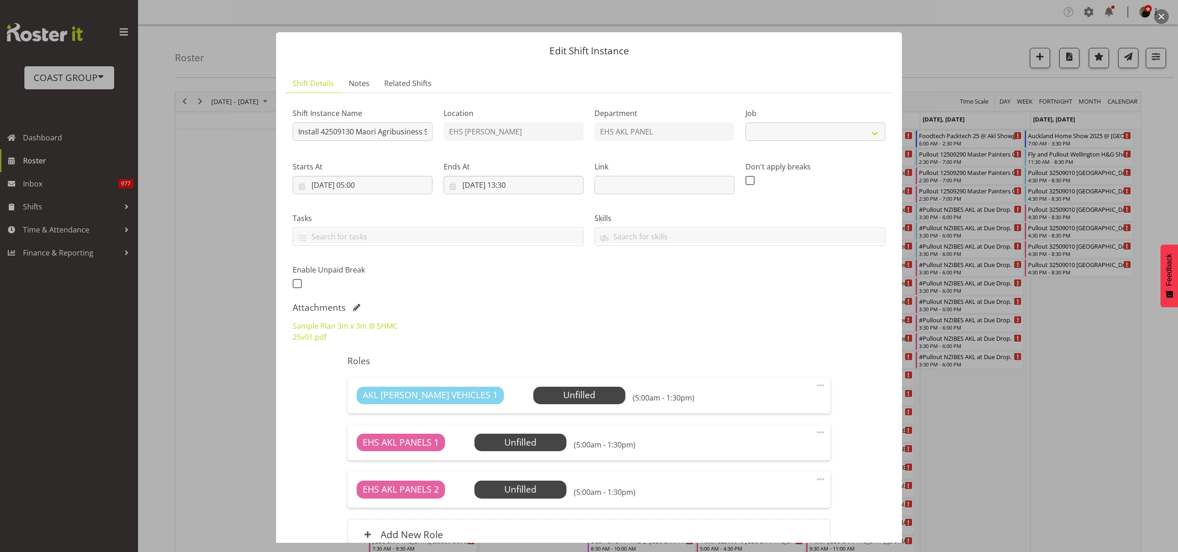
select select "10387"
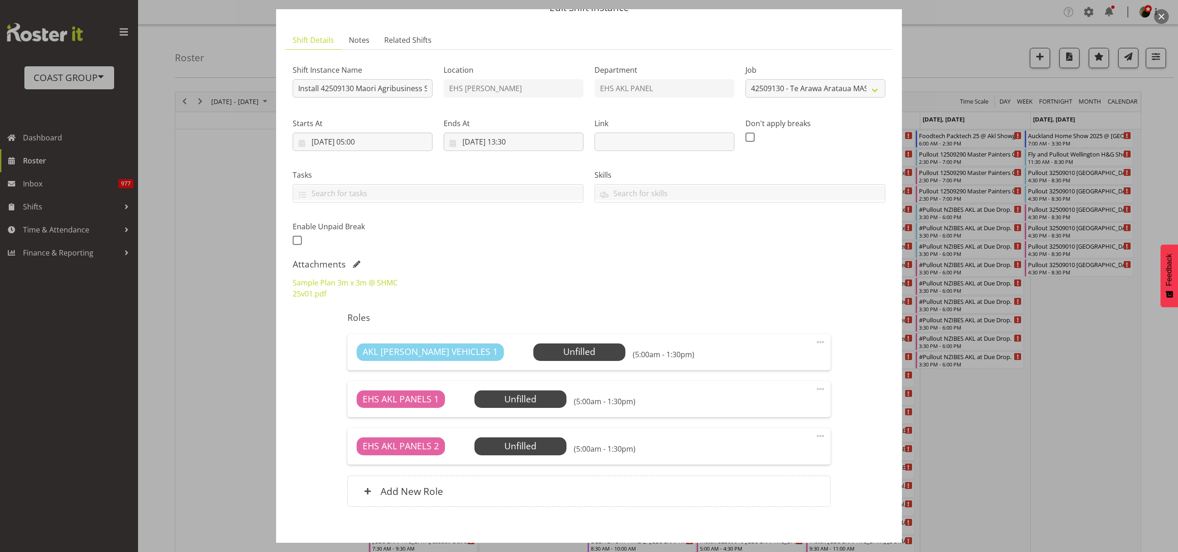
scroll to position [89, 0]
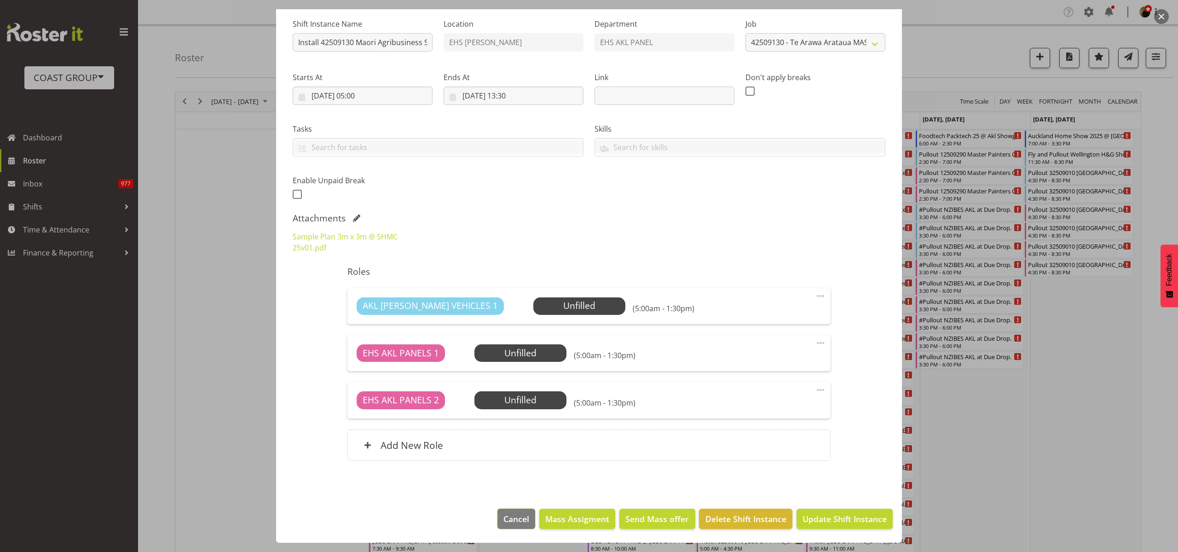
click at [506, 516] on span "Cancel" at bounding box center [516, 518] width 26 height 12
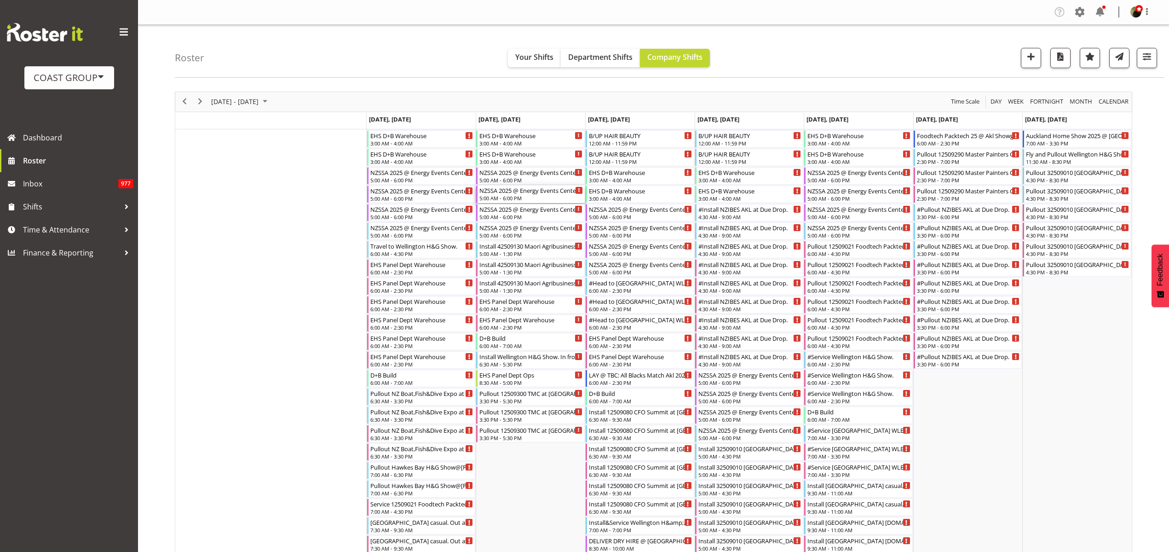
click at [539, 193] on div "NZSSA 2025 @ Energy Events Center On SITE @ 0700" at bounding box center [530, 189] width 103 height 9
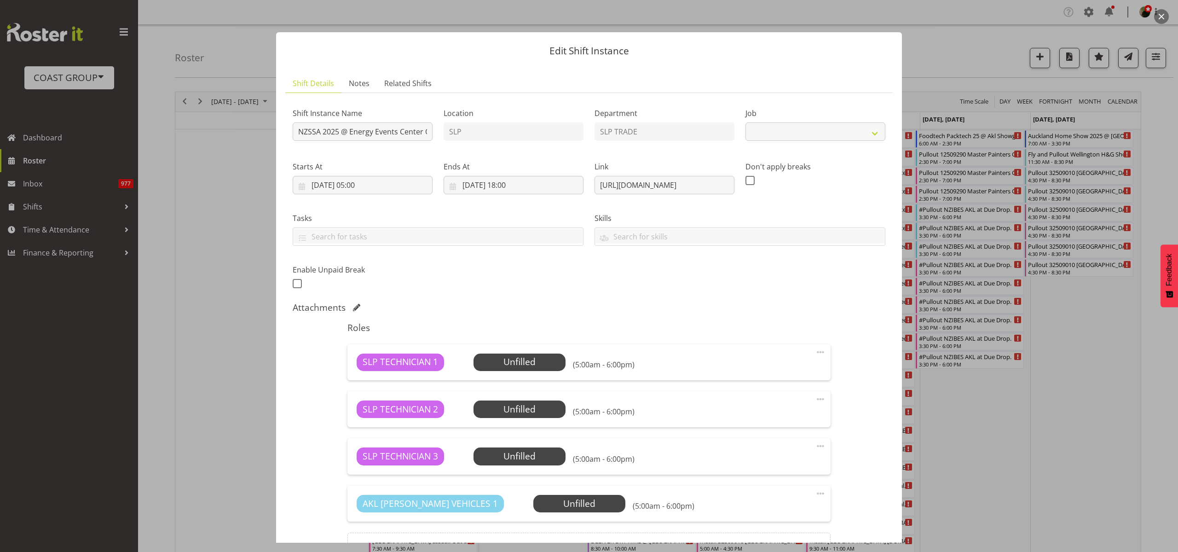
select select "10495"
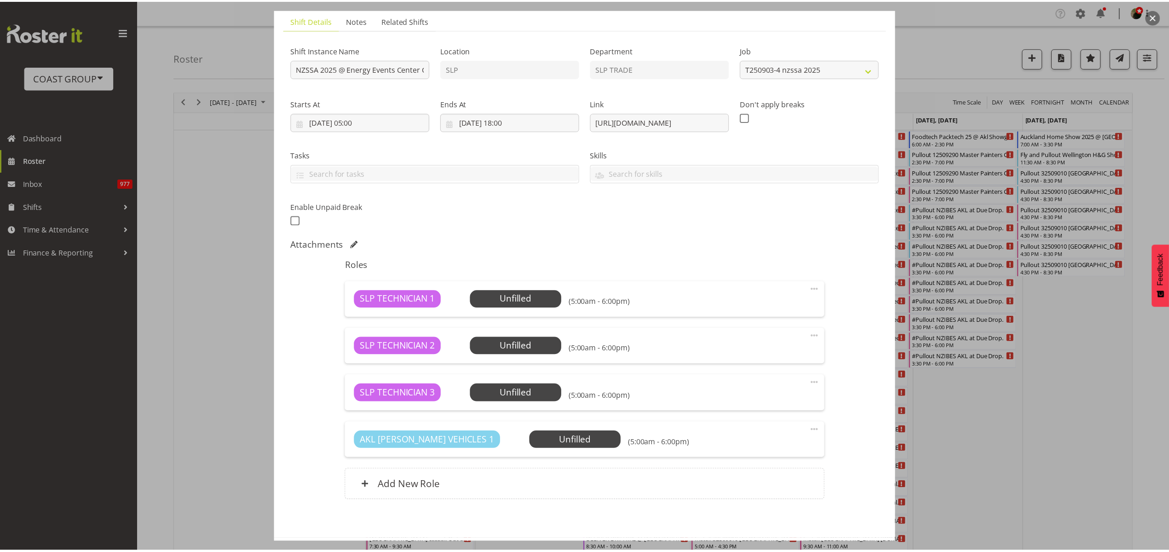
scroll to position [103, 0]
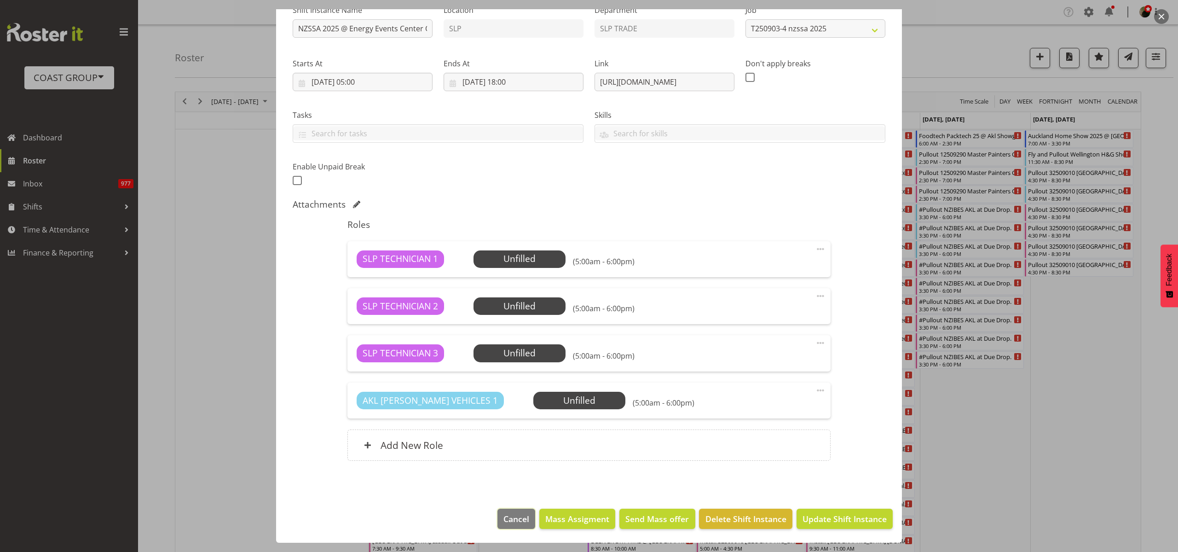
click at [503, 523] on span "Cancel" at bounding box center [516, 518] width 26 height 12
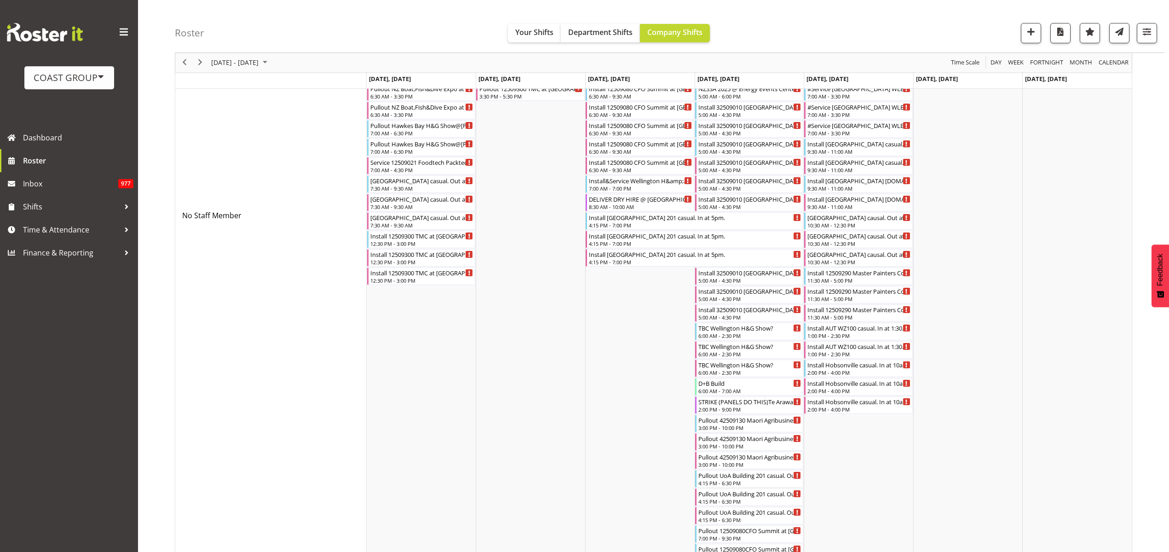
scroll to position [345, 0]
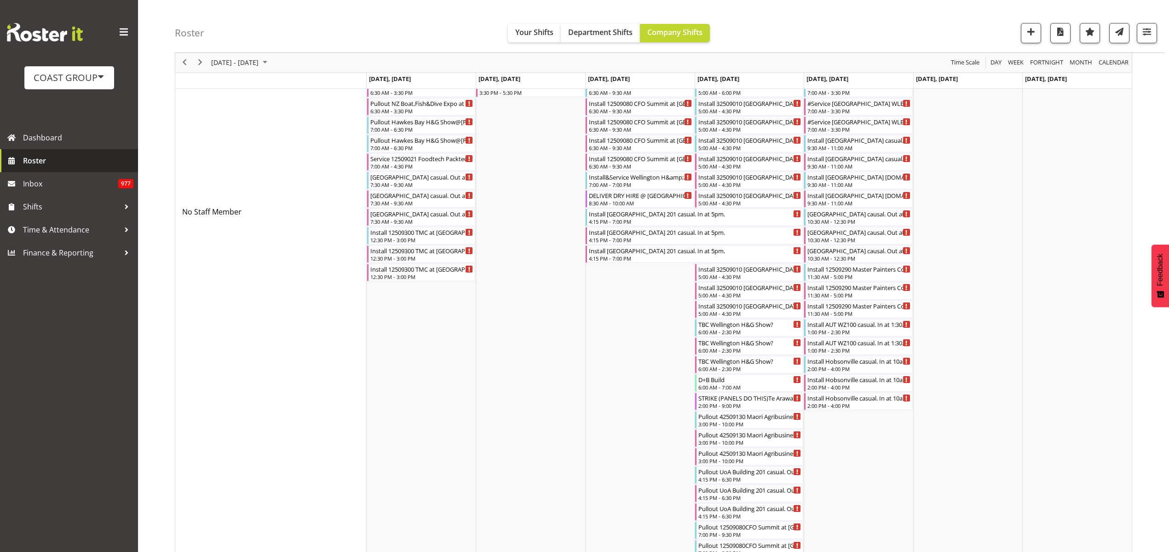
click at [66, 164] on span "Roster" at bounding box center [78, 161] width 110 height 14
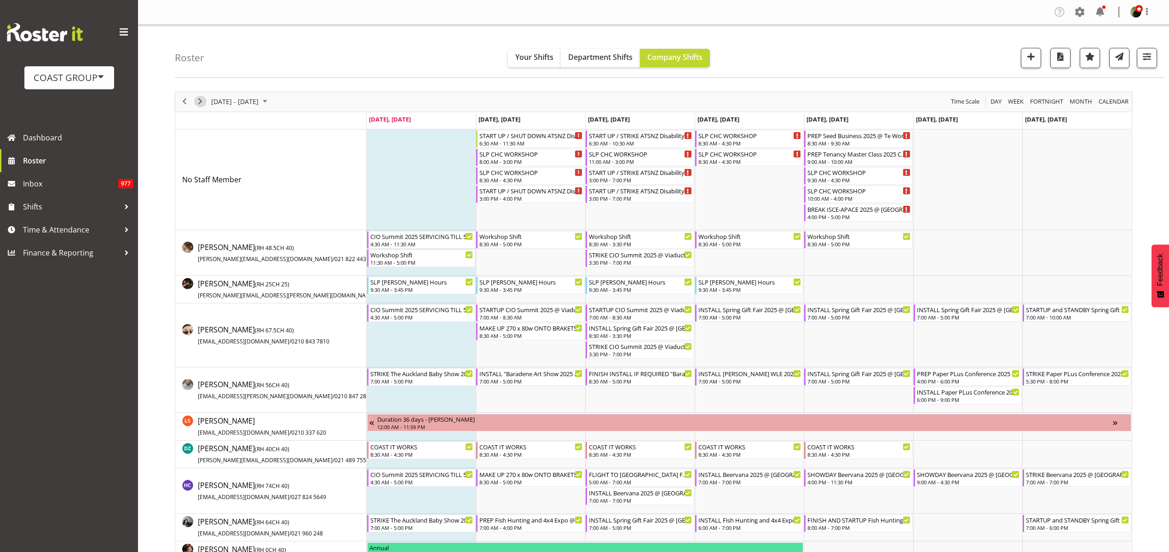
click at [201, 103] on span "Next" at bounding box center [200, 101] width 11 height 11
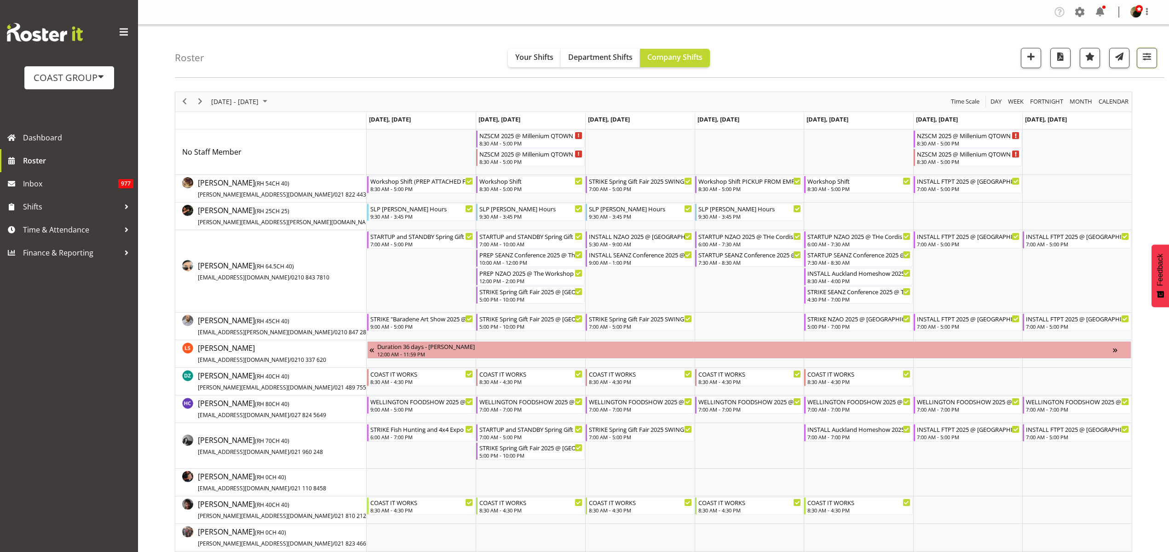
click at [1150, 58] on span "button" at bounding box center [1147, 57] width 12 height 12
click at [1119, 83] on button "2 Locations" at bounding box center [1089, 86] width 122 height 20
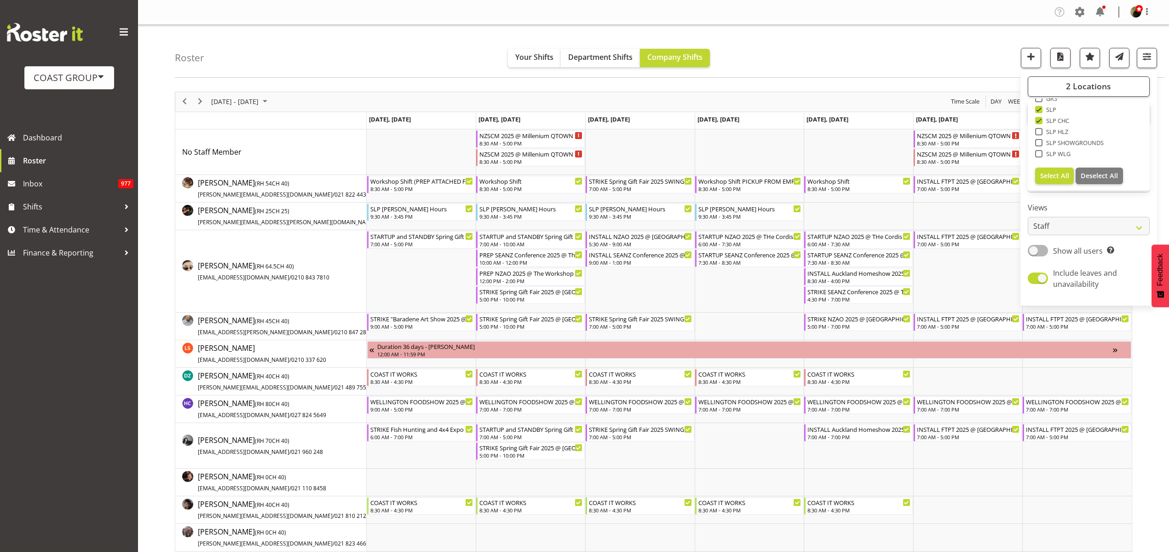
click at [1039, 120] on span at bounding box center [1038, 120] width 7 height 7
click at [1039, 120] on input "SLP CHC" at bounding box center [1038, 120] width 6 height 6
checkbox input "false"
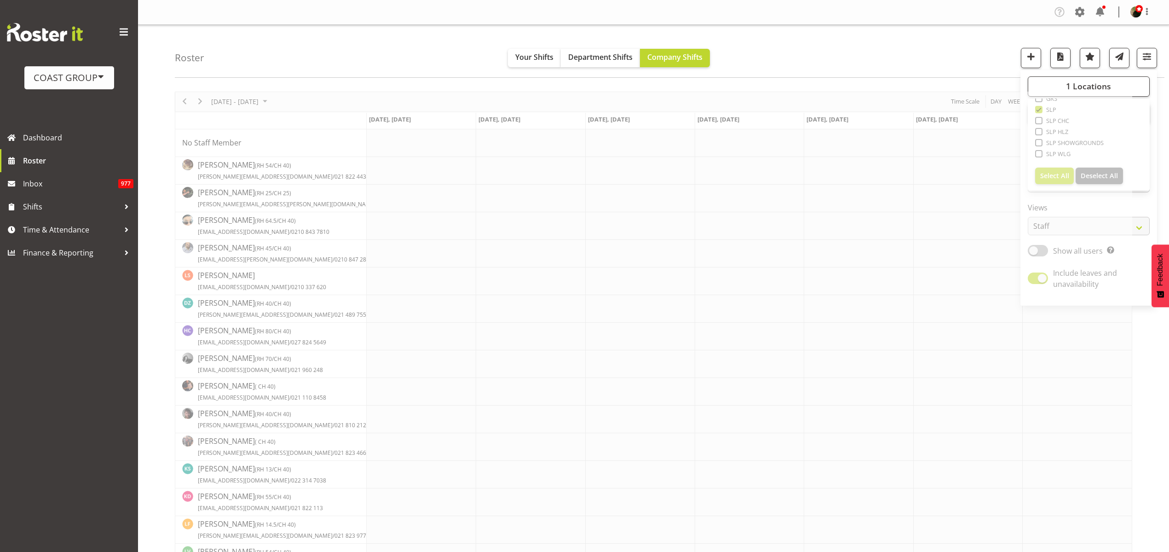
click at [940, 42] on div "Roster Your Shifts Department Shifts Company Shifts 1 Locations Clear CARLTON E…" at bounding box center [669, 51] width 989 height 53
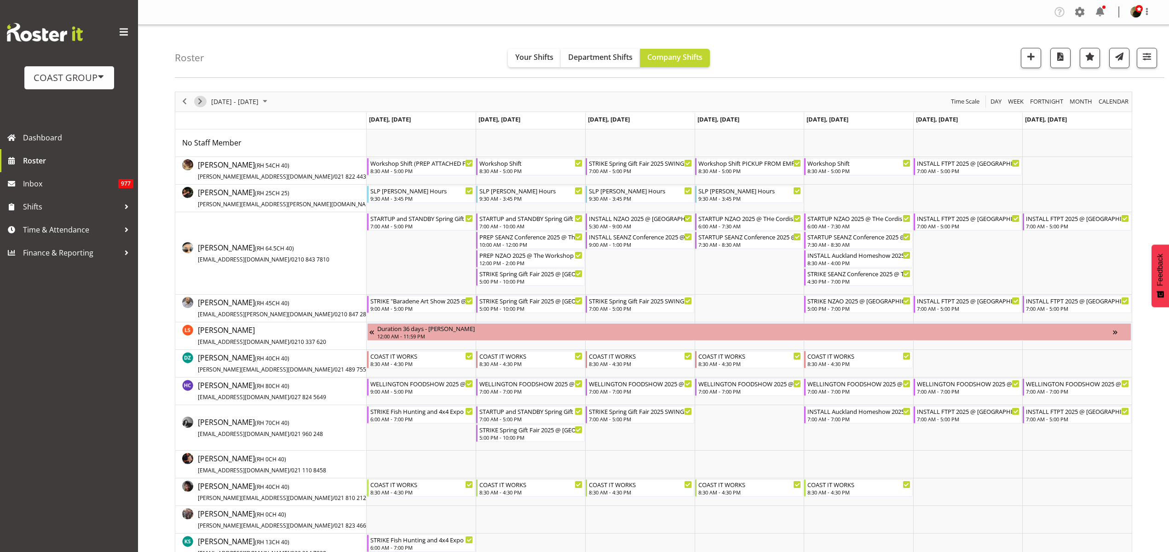
click at [201, 96] on span "Next" at bounding box center [200, 101] width 11 height 11
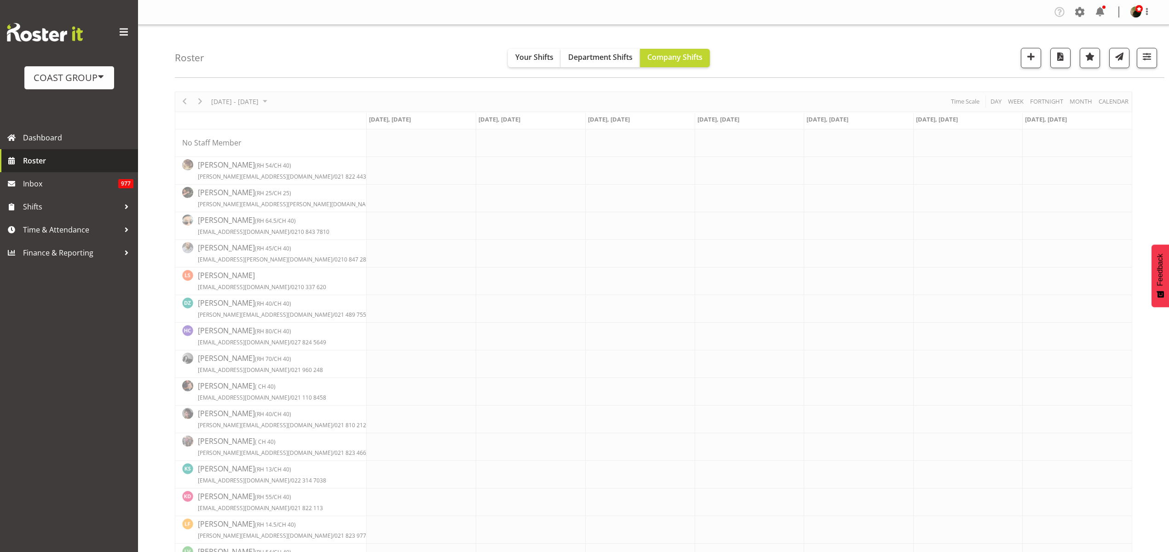
click at [38, 162] on span "Roster" at bounding box center [78, 161] width 110 height 14
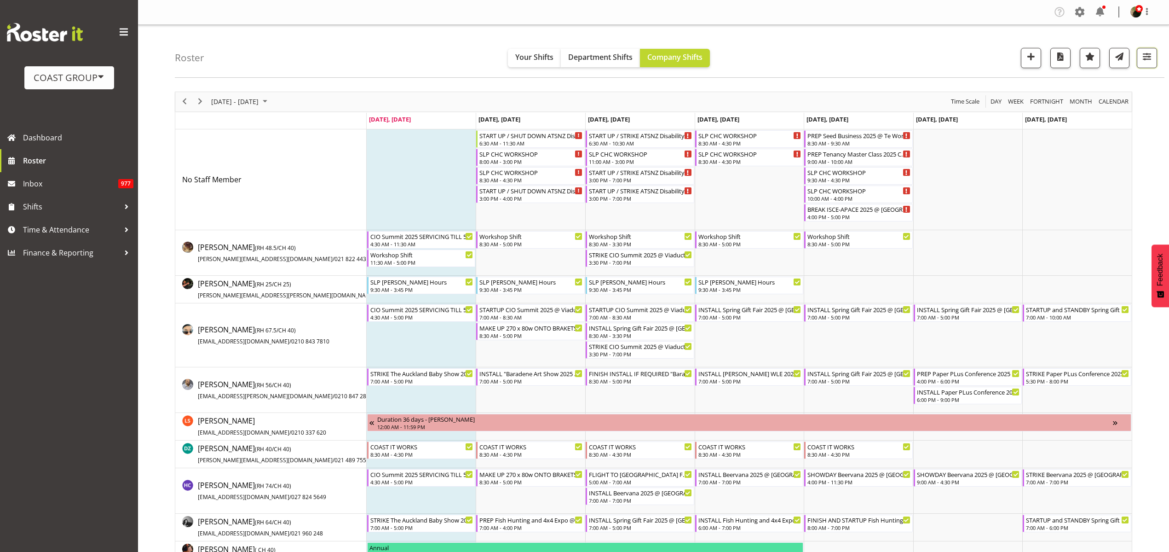
click at [1148, 54] on span "button" at bounding box center [1147, 57] width 12 height 12
click at [1096, 83] on span "2 Locations" at bounding box center [1088, 85] width 45 height 11
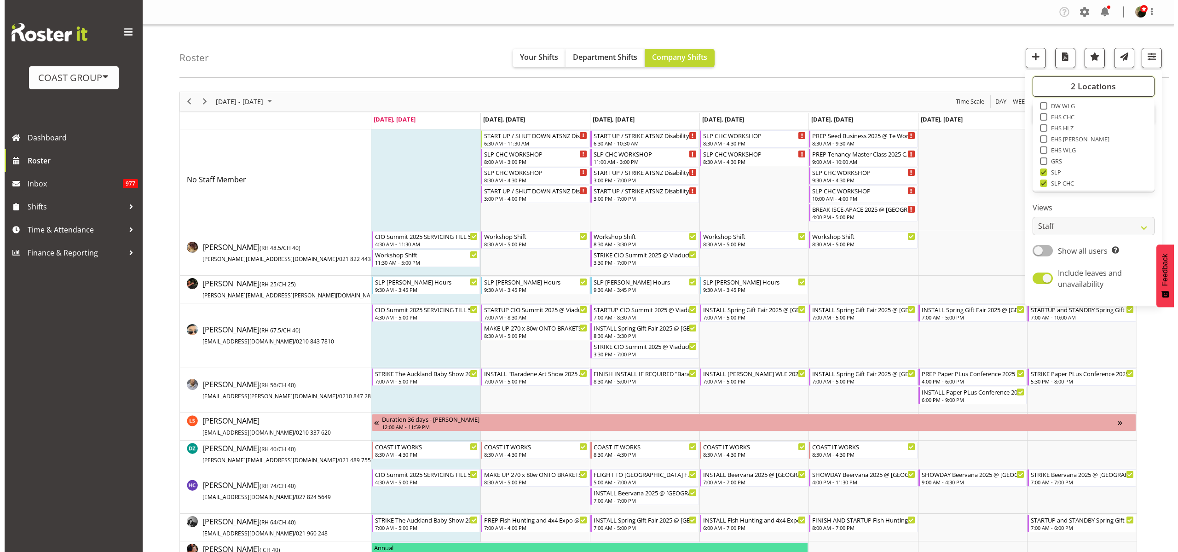
scroll to position [115, 0]
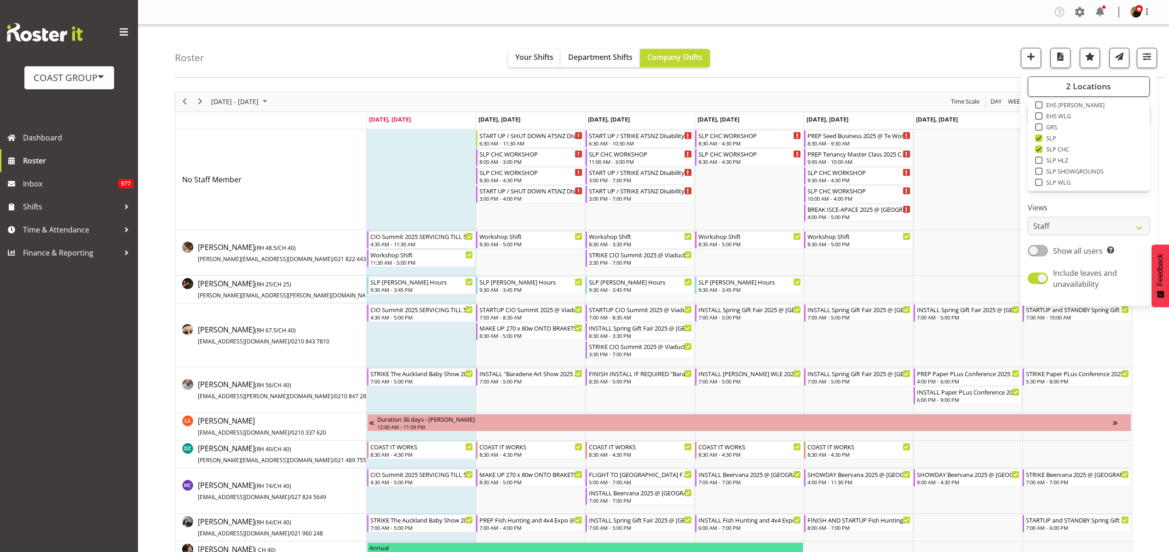
click at [1053, 148] on span "SLP CHC" at bounding box center [1055, 148] width 27 height 7
click at [1041, 148] on input "SLP CHC" at bounding box center [1038, 149] width 6 height 6
checkbox input "false"
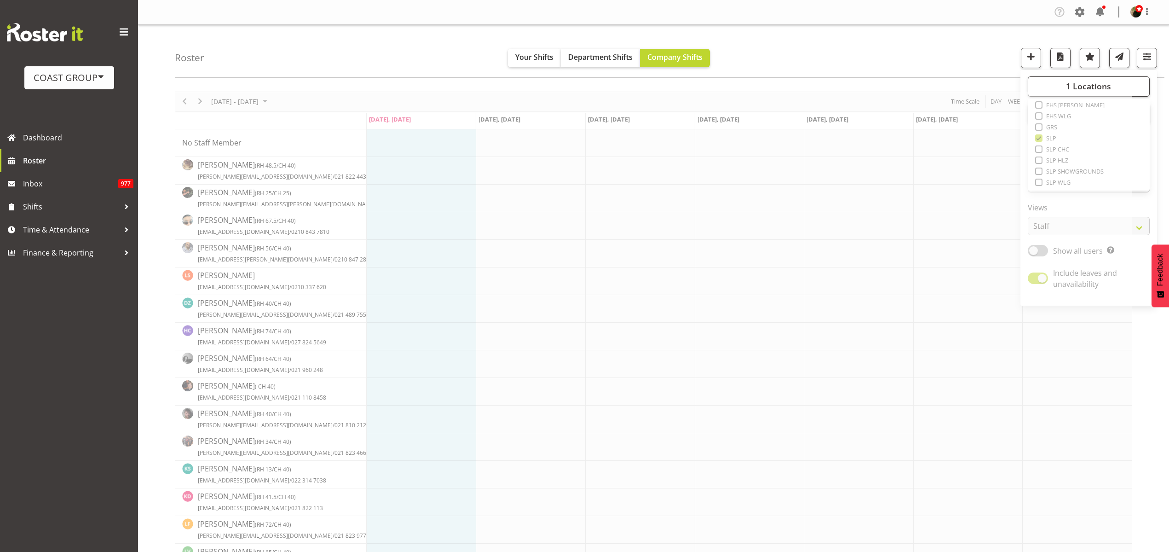
click at [829, 40] on div "Roster Your Shifts Department Shifts Company Shifts 1 Locations Clear CARLTON E…" at bounding box center [669, 51] width 989 height 53
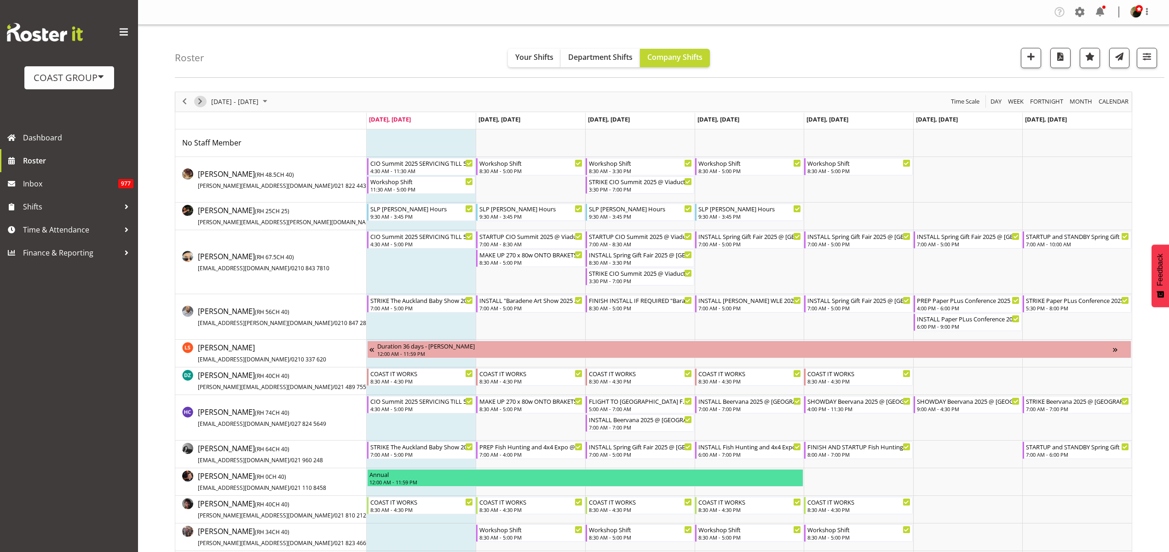
click at [198, 96] on span "Next" at bounding box center [200, 101] width 11 height 11
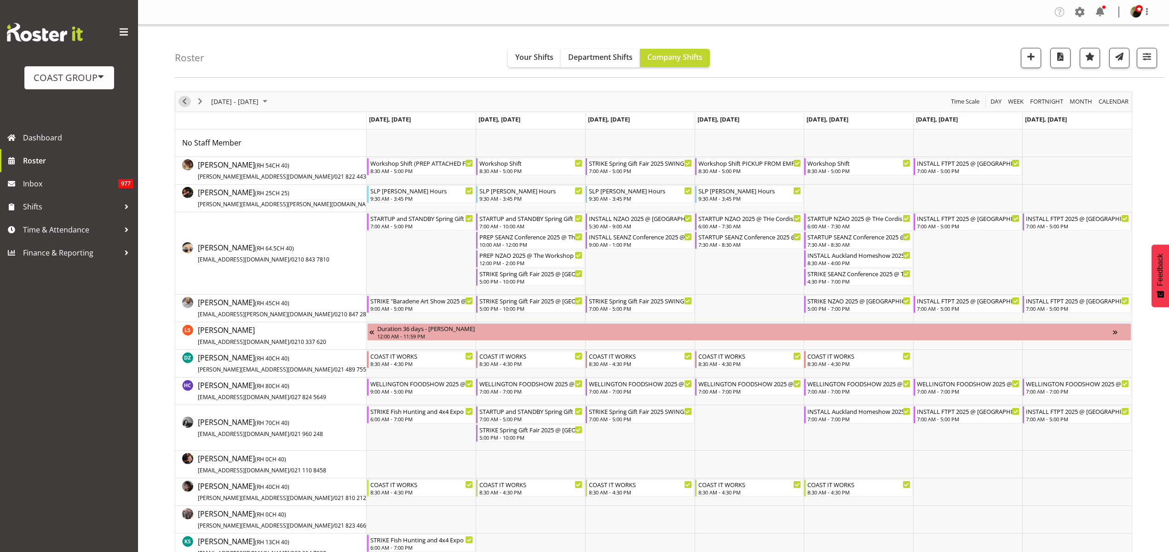
click at [184, 96] on span "Previous" at bounding box center [184, 101] width 11 height 11
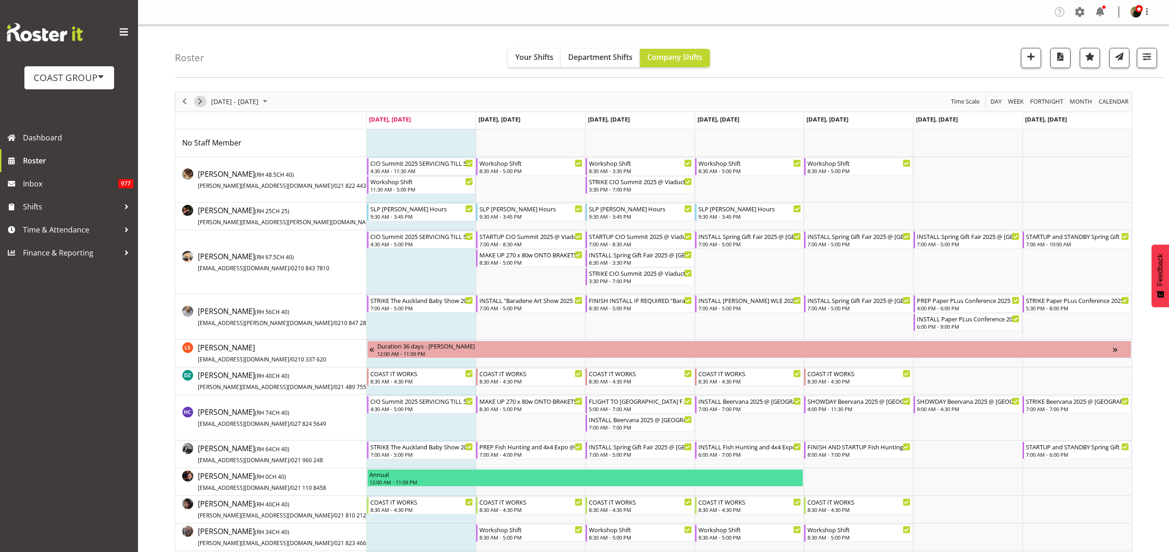
click at [203, 98] on span "Next" at bounding box center [200, 101] width 11 height 11
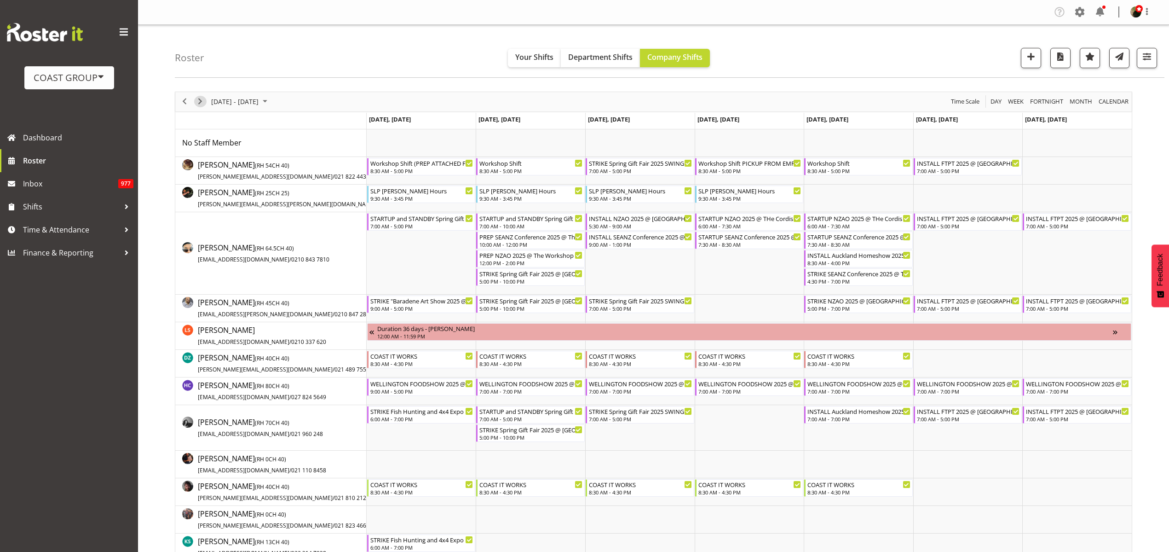
click at [196, 99] on span "Next" at bounding box center [200, 101] width 11 height 11
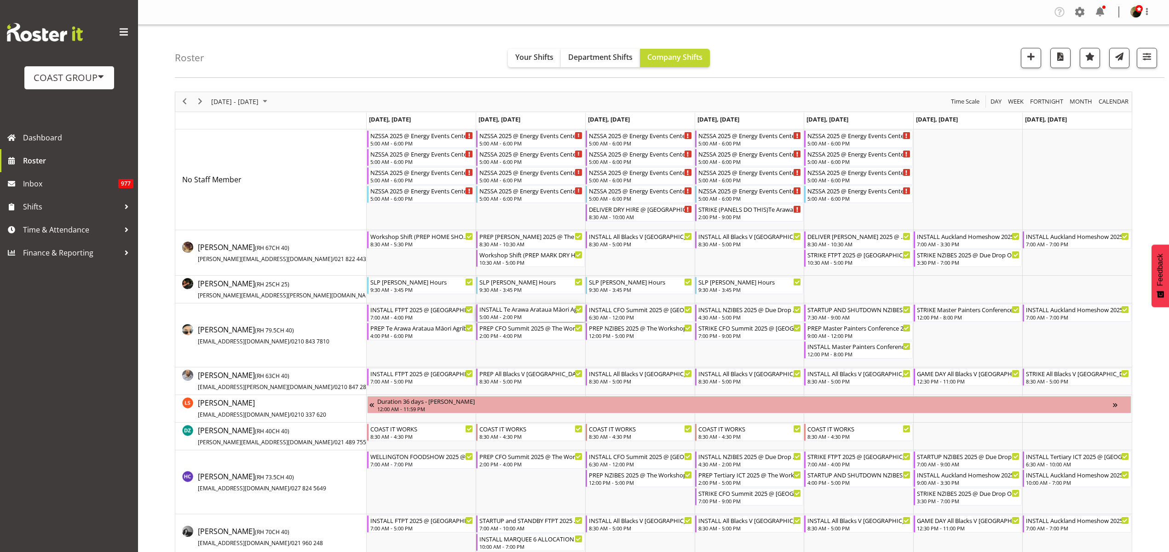
click at [522, 310] on div "INSTALL Te Arawa Arataua Māori Agribusiness Summit @ [PERSON_NAME] Cnetre Rotor…" at bounding box center [530, 308] width 103 height 9
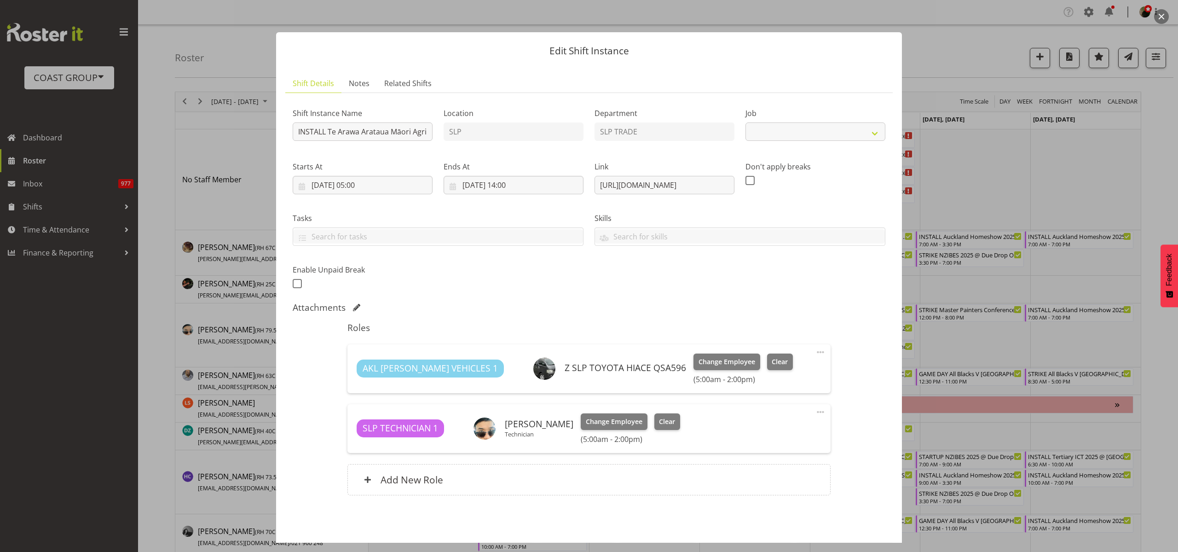
select select "10391"
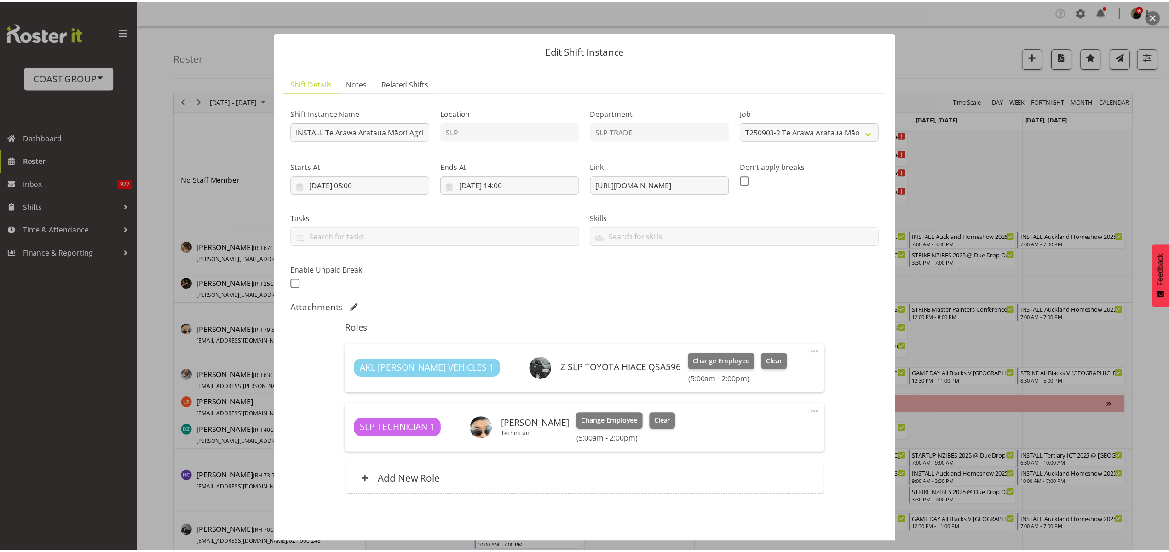
scroll to position [34, 0]
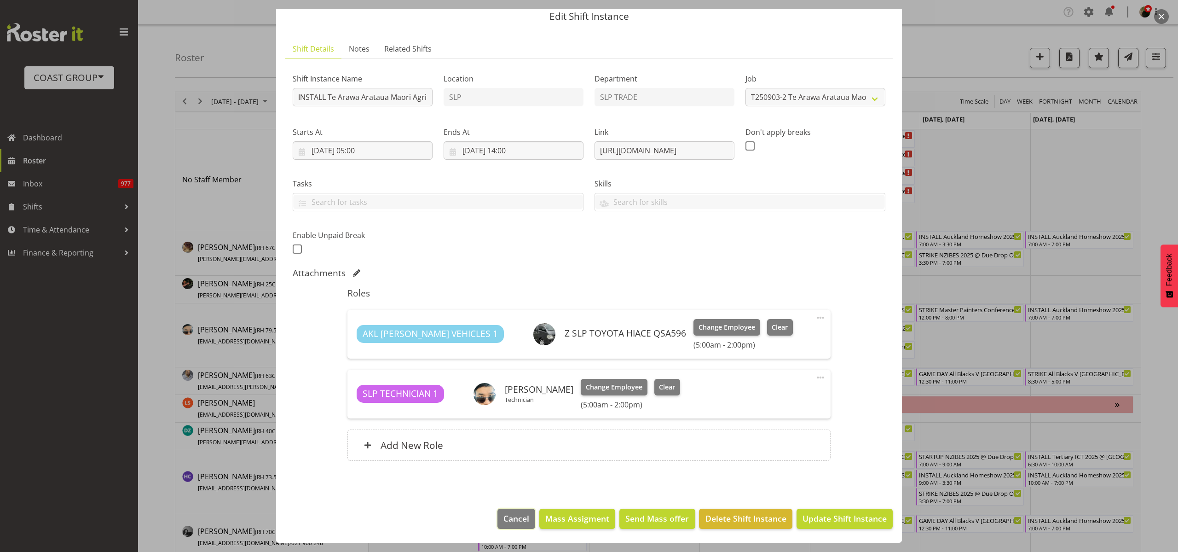
click at [513, 519] on span "Cancel" at bounding box center [516, 518] width 26 height 12
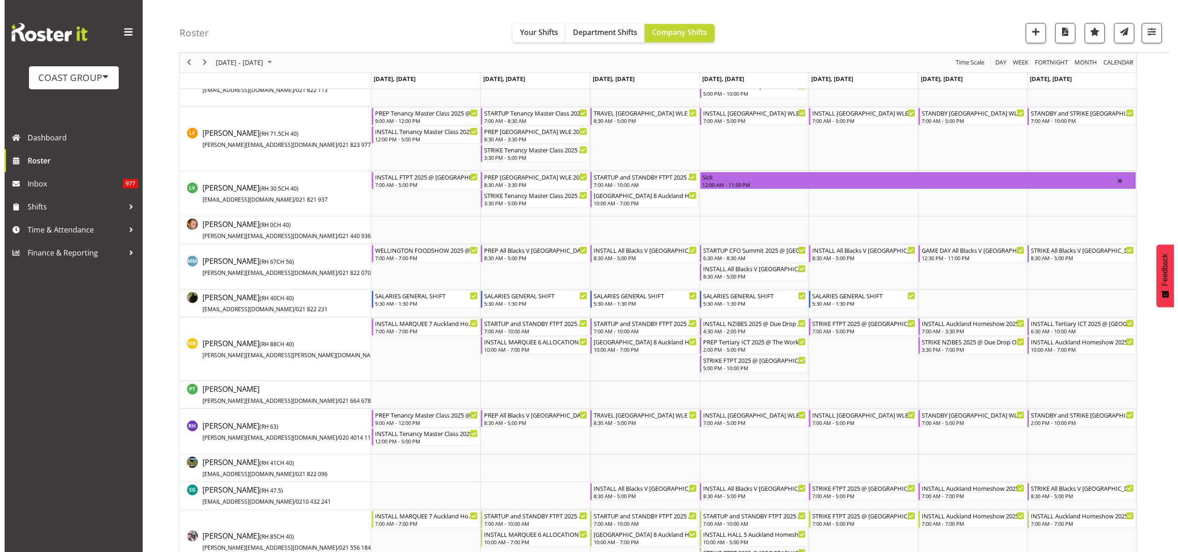
scroll to position [690, 0]
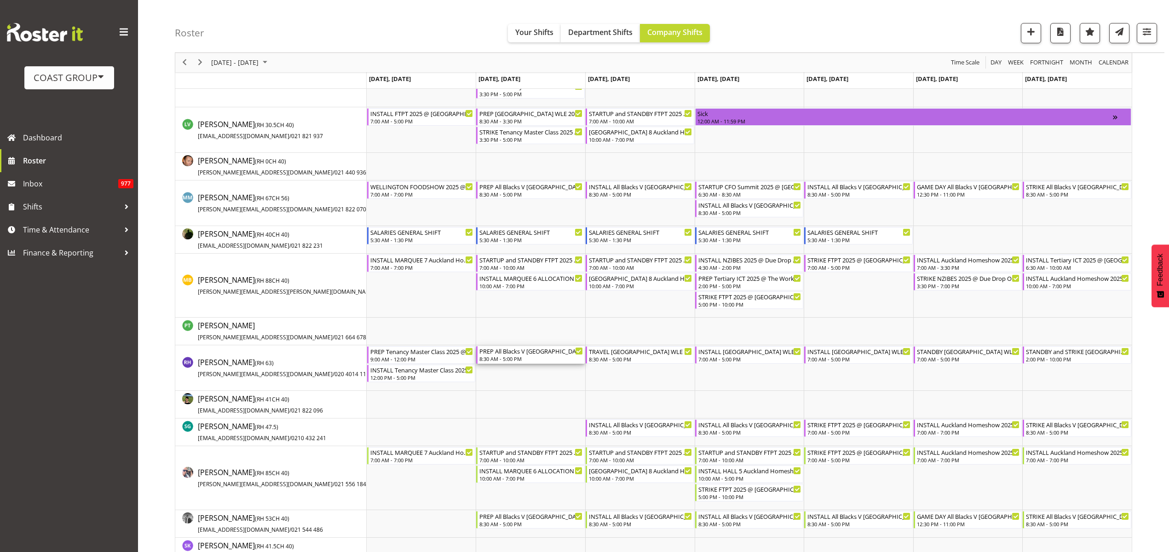
click at [512, 358] on div "8:30 AM - 5:00 PM" at bounding box center [530, 358] width 103 height 7
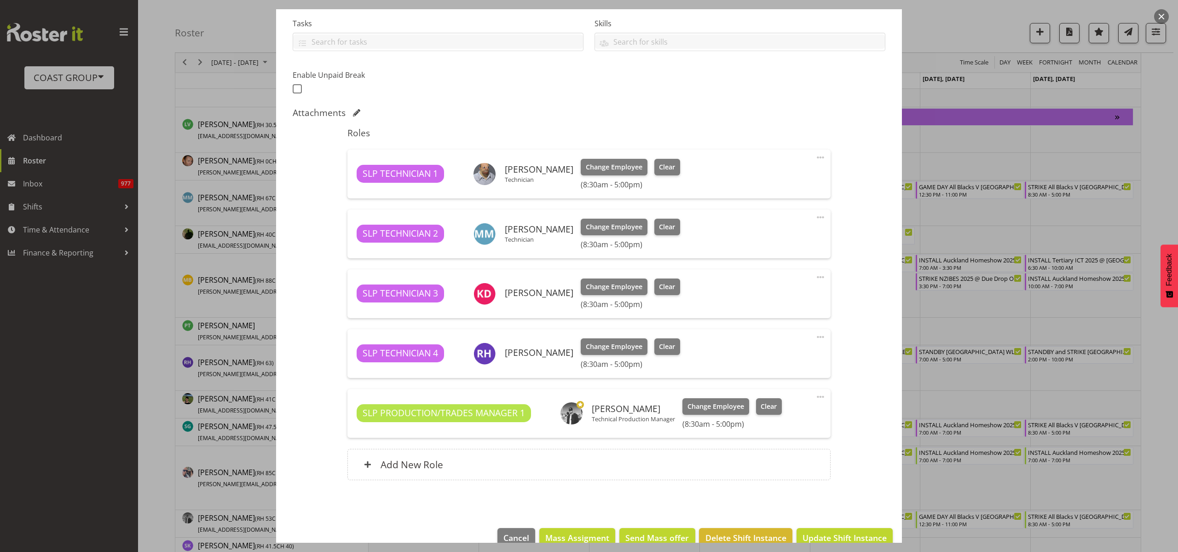
select select "10197"
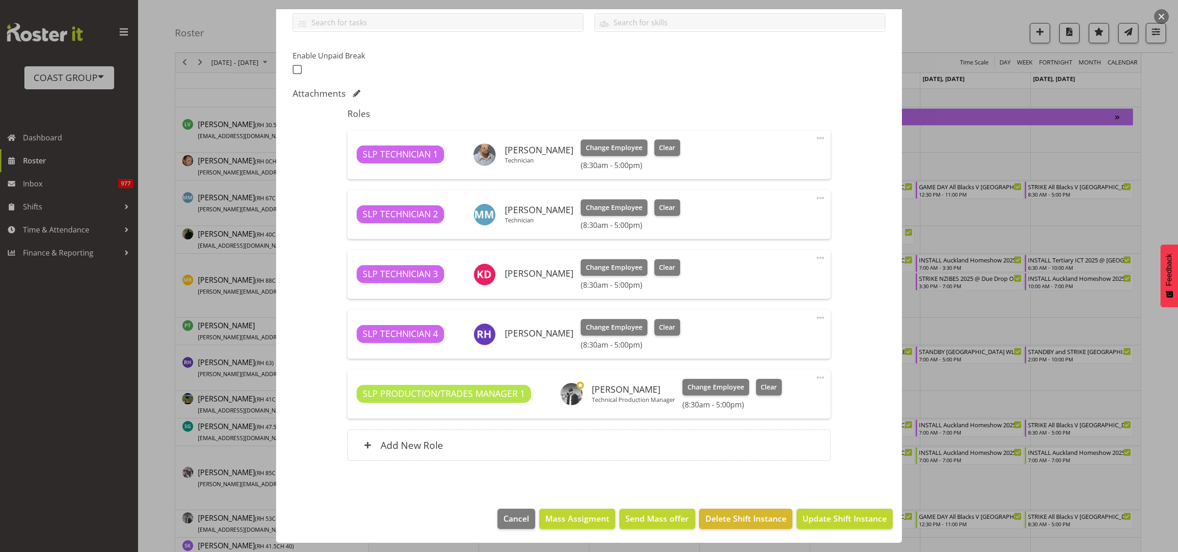
click at [815, 316] on span at bounding box center [820, 317] width 11 height 11
click at [767, 366] on link "Delete" at bounding box center [781, 370] width 88 height 17
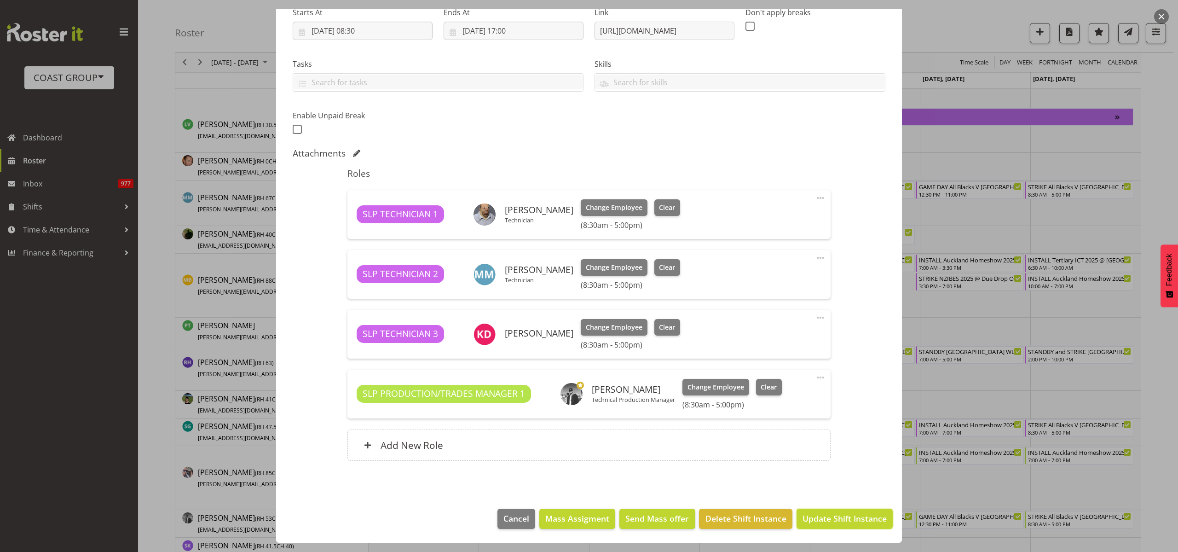
click at [842, 518] on span "Update Shift Instance" at bounding box center [844, 518] width 84 height 12
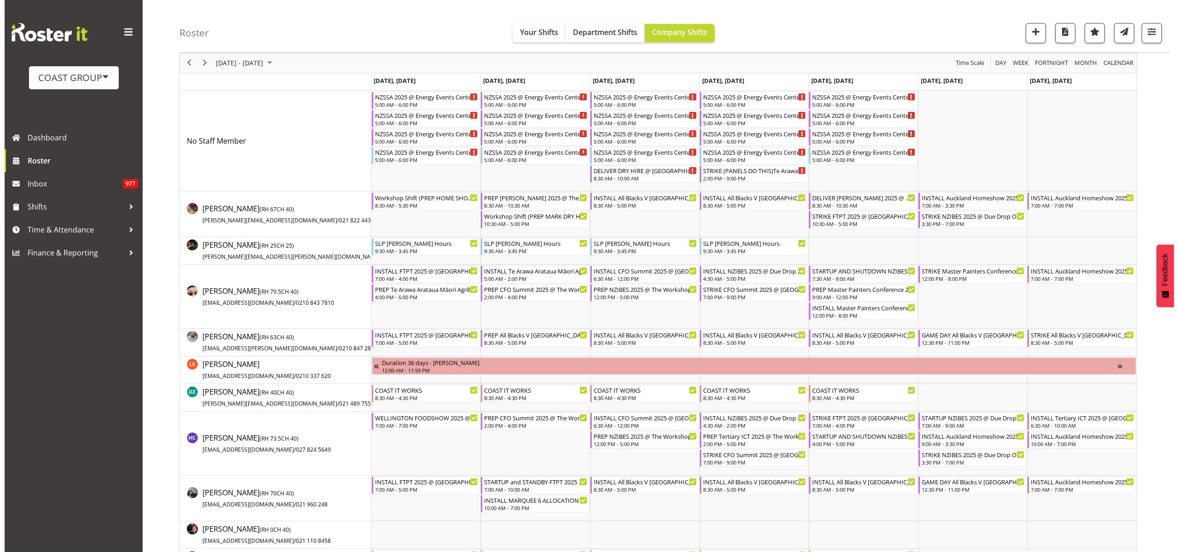
scroll to position [0, 0]
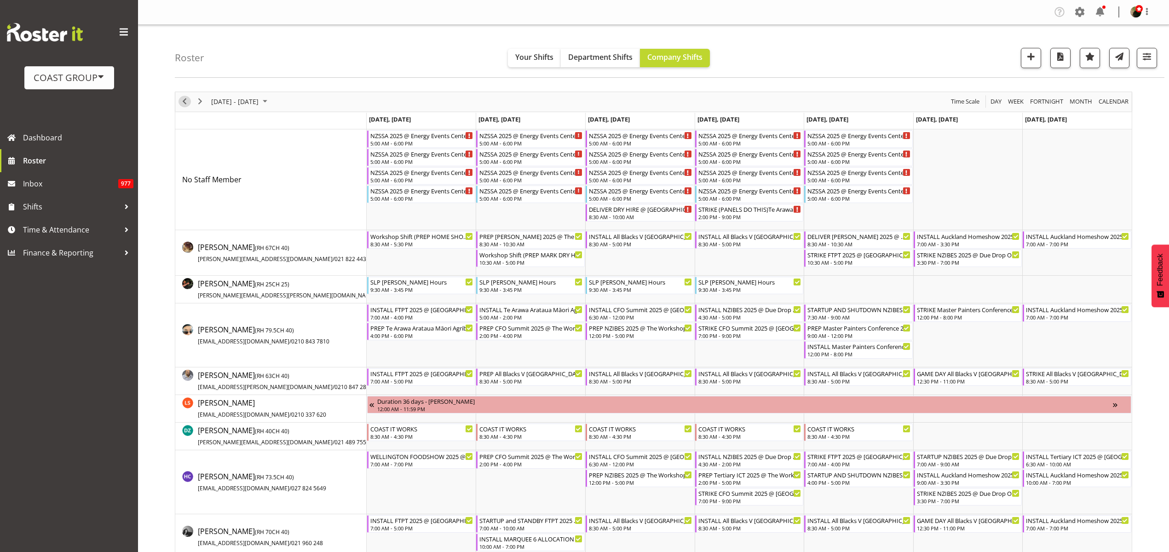
click at [184, 101] on span "Previous" at bounding box center [184, 101] width 11 height 11
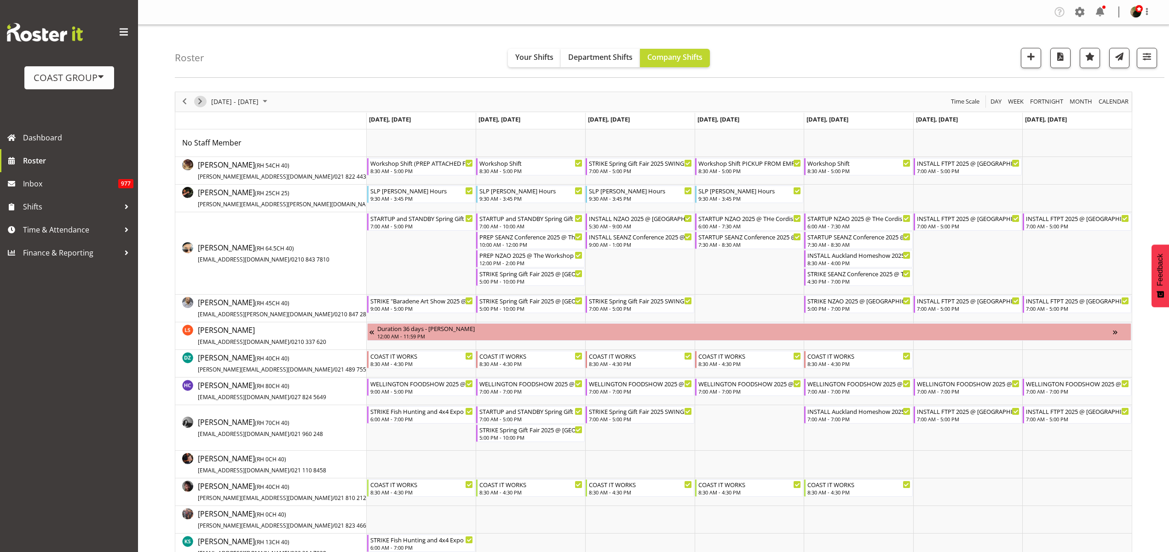
click at [201, 98] on span "Next" at bounding box center [200, 101] width 11 height 11
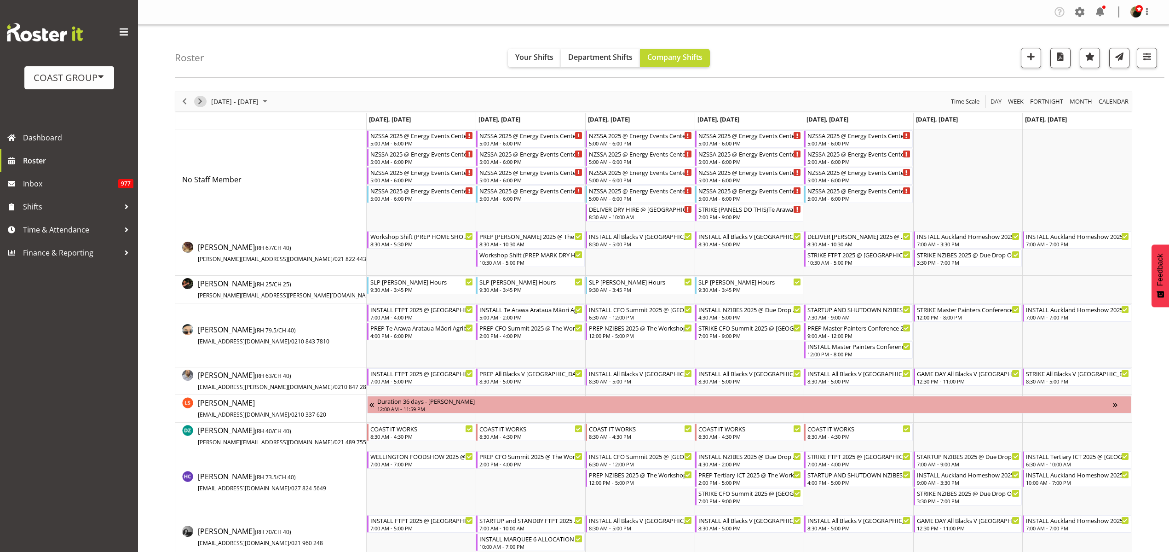
click at [196, 101] on span "Next" at bounding box center [200, 101] width 11 height 11
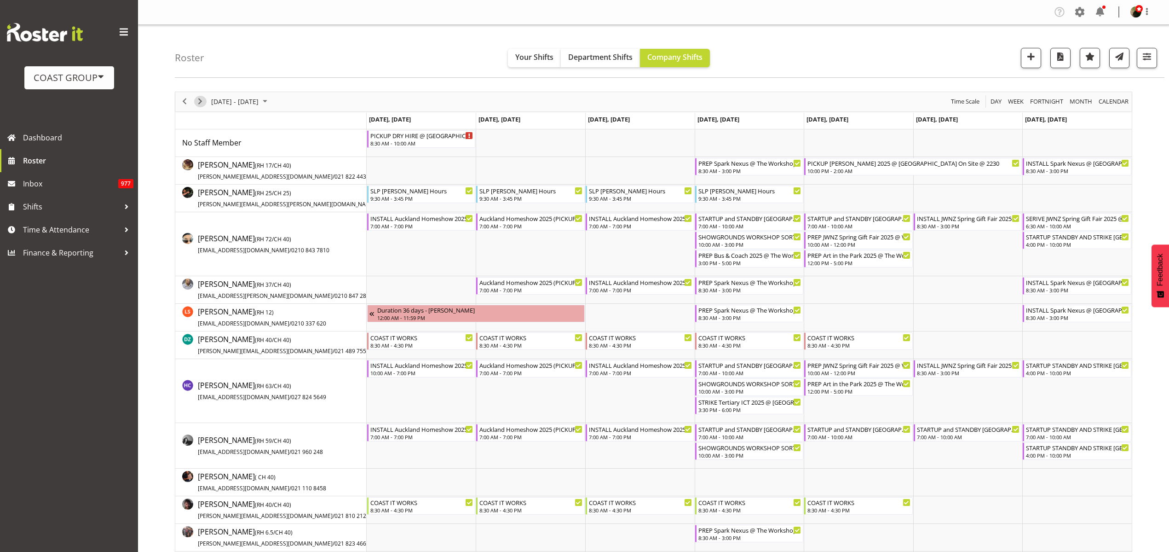
click at [198, 99] on span "Next" at bounding box center [200, 101] width 11 height 11
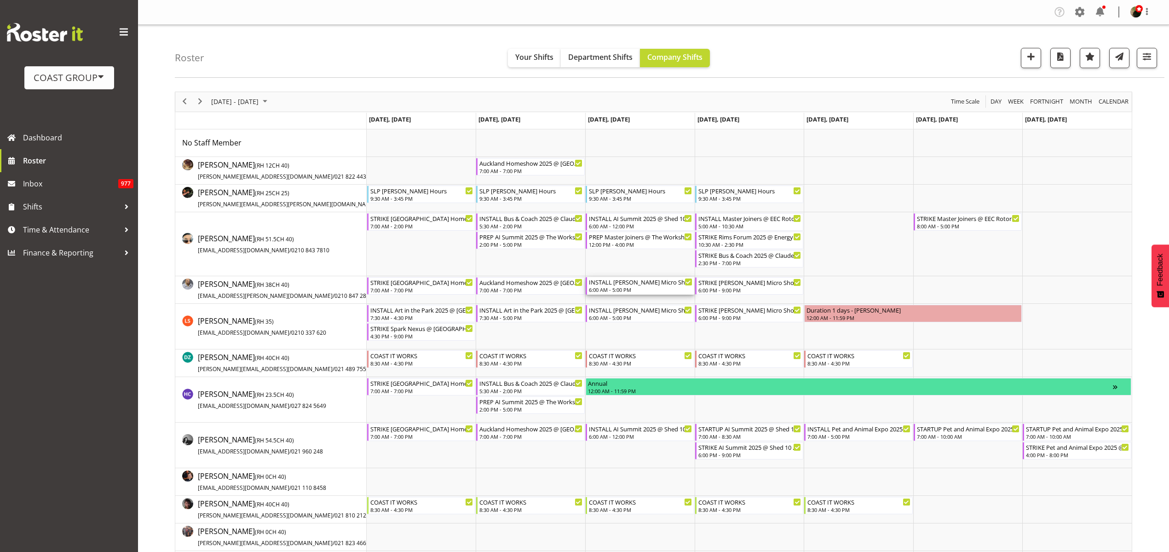
click at [637, 283] on div "INSTALL [PERSON_NAME] Micro Showcase @ [GEOGRAPHIC_DATA]" at bounding box center [640, 281] width 103 height 9
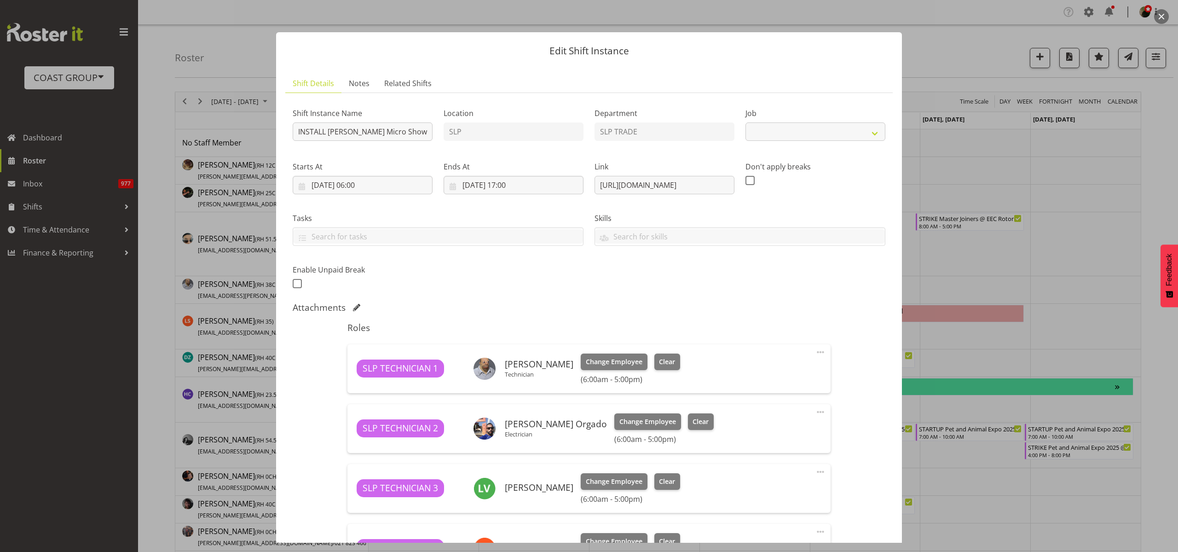
select select "9212"
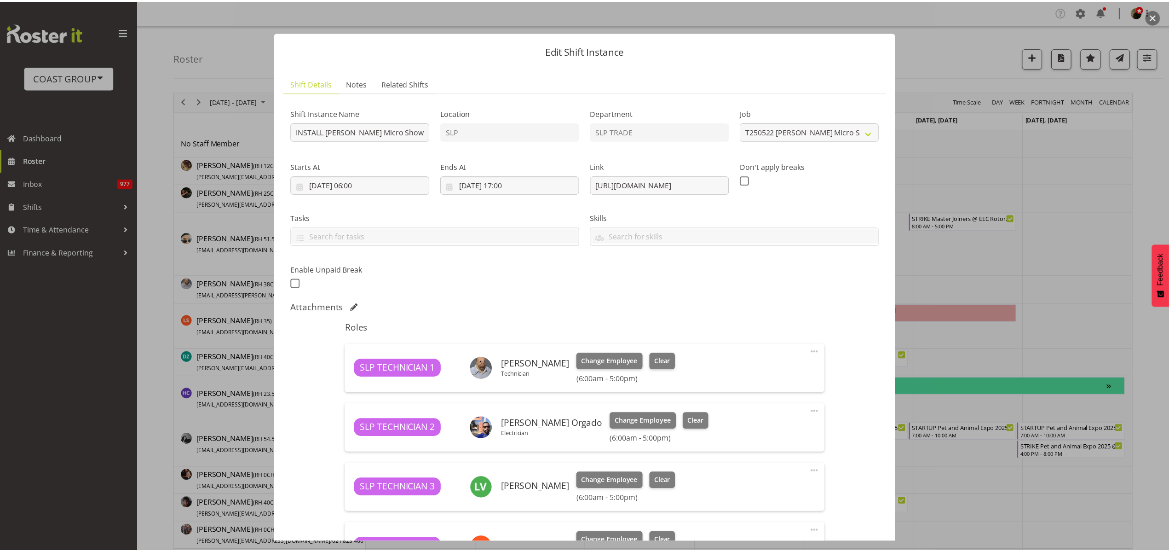
scroll to position [214, 0]
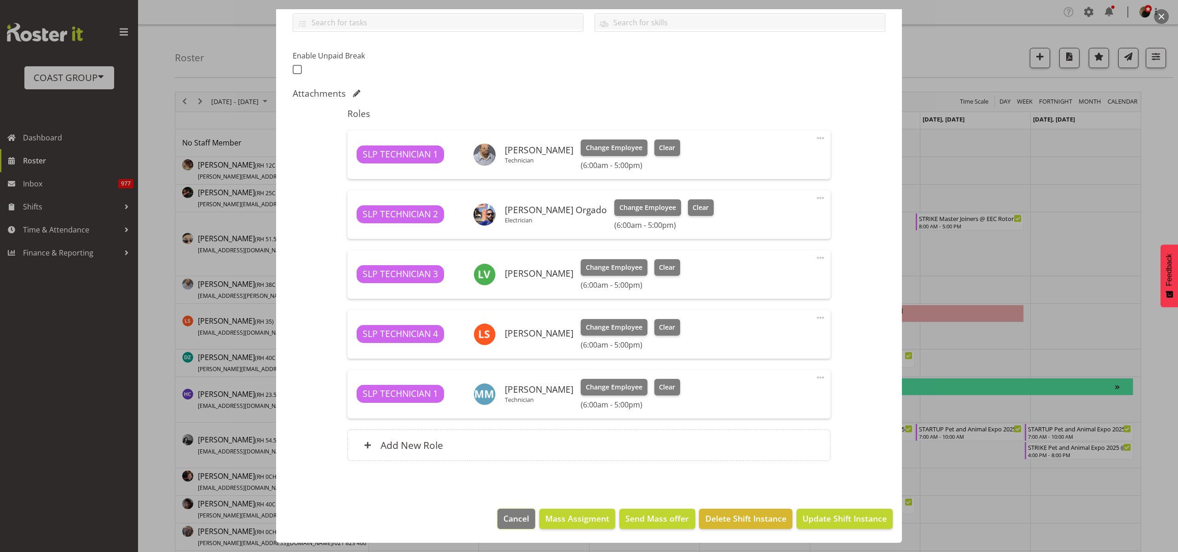
click at [511, 519] on span "Cancel" at bounding box center [516, 518] width 26 height 12
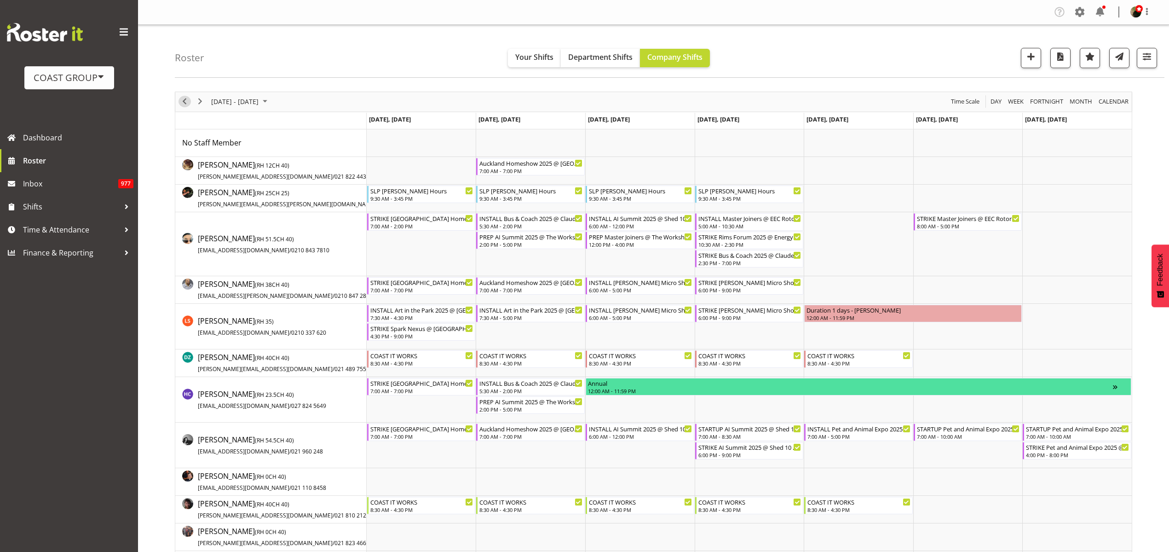
click at [184, 101] on span "Previous" at bounding box center [184, 101] width 11 height 11
